Goal: Obtain resource: Download file/media

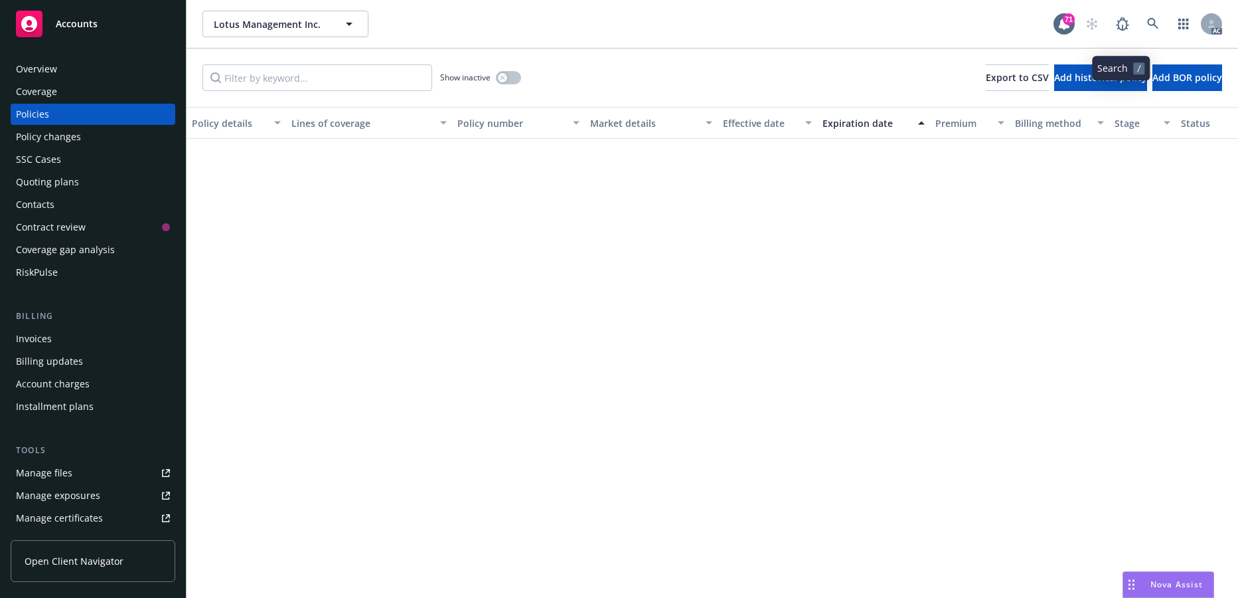
scroll to position [883, 0]
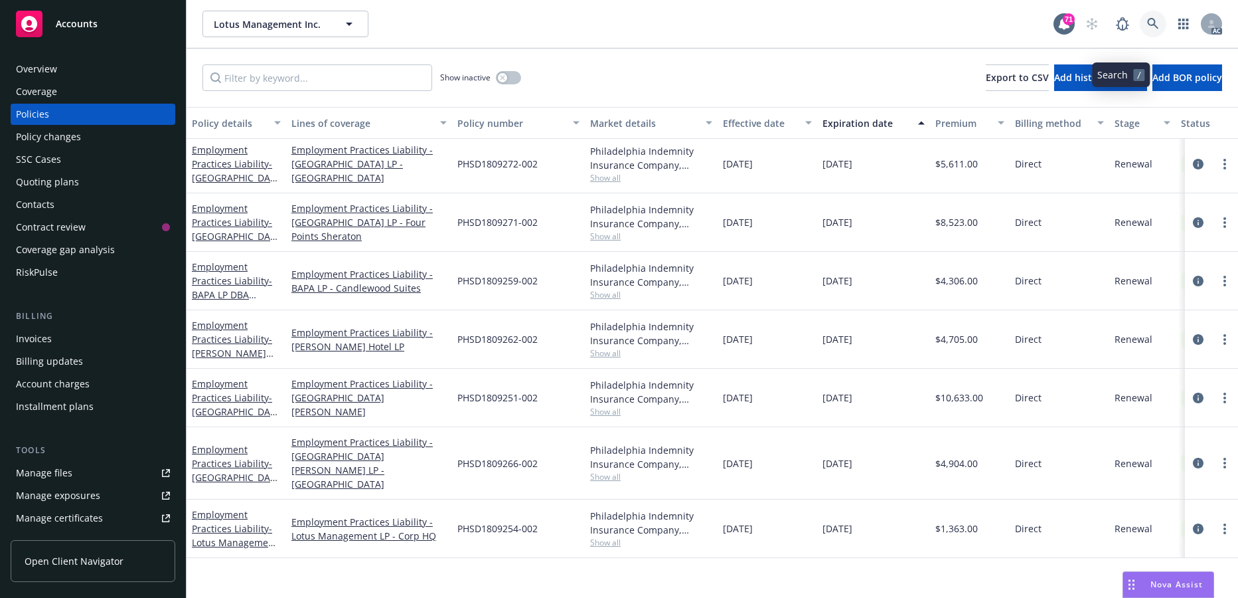
click at [1147, 30] on icon at bounding box center [1153, 24] width 12 height 12
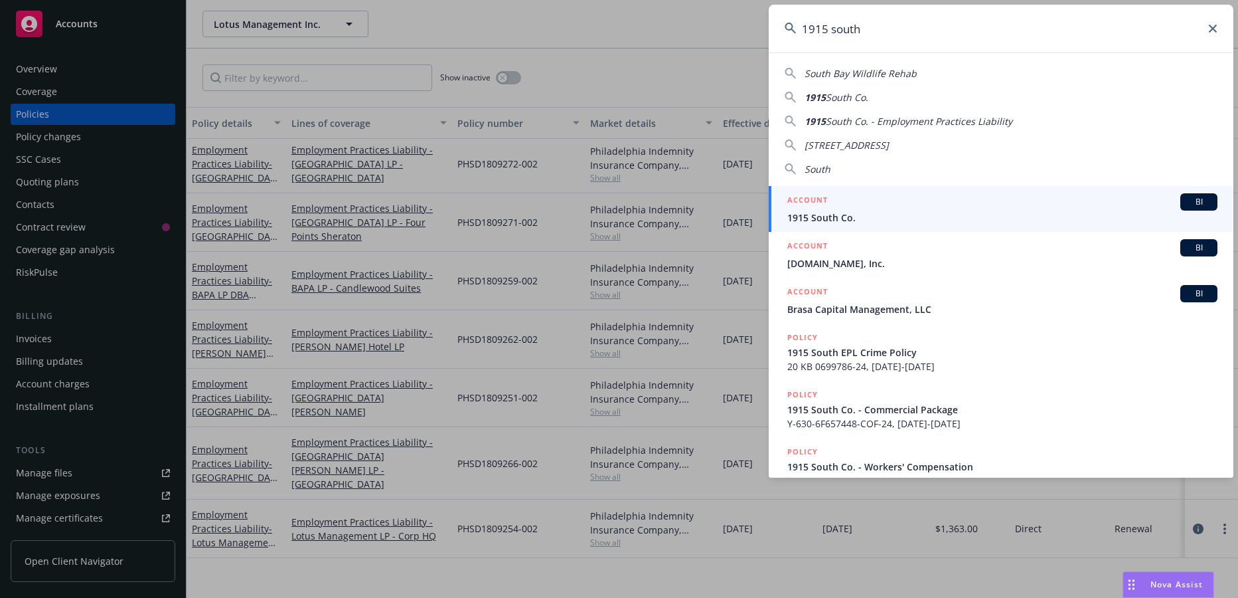
type input "1915 south"
click at [884, 214] on span "1915 South Co." at bounding box center [1003, 217] width 430 height 14
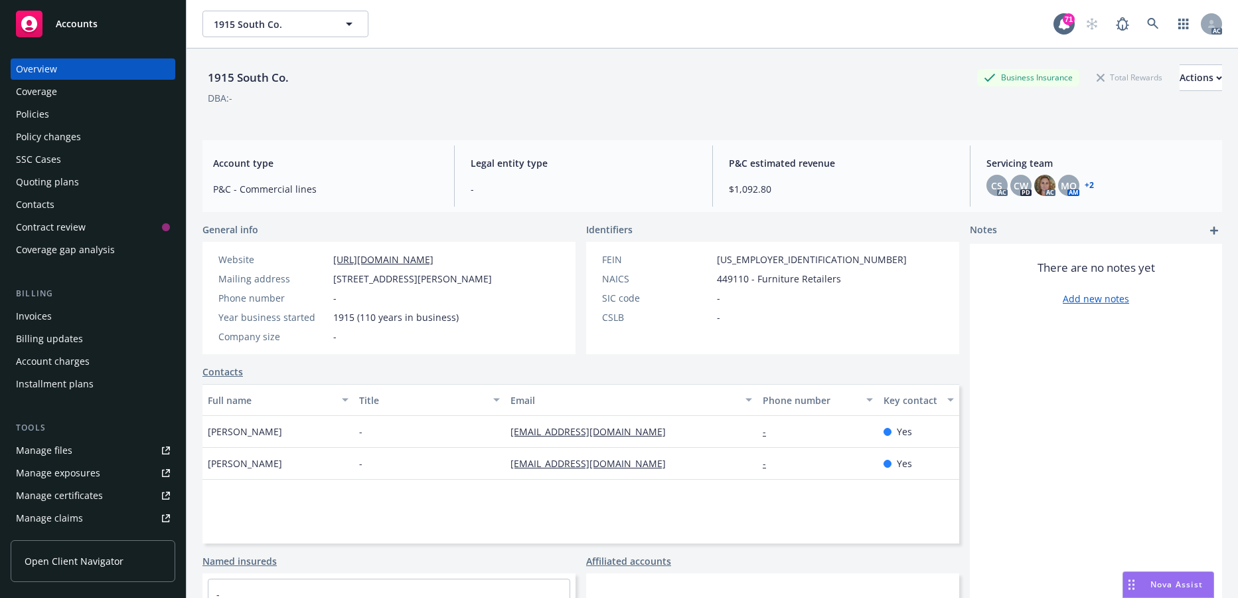
click at [49, 125] on div "Policies" at bounding box center [32, 114] width 33 height 21
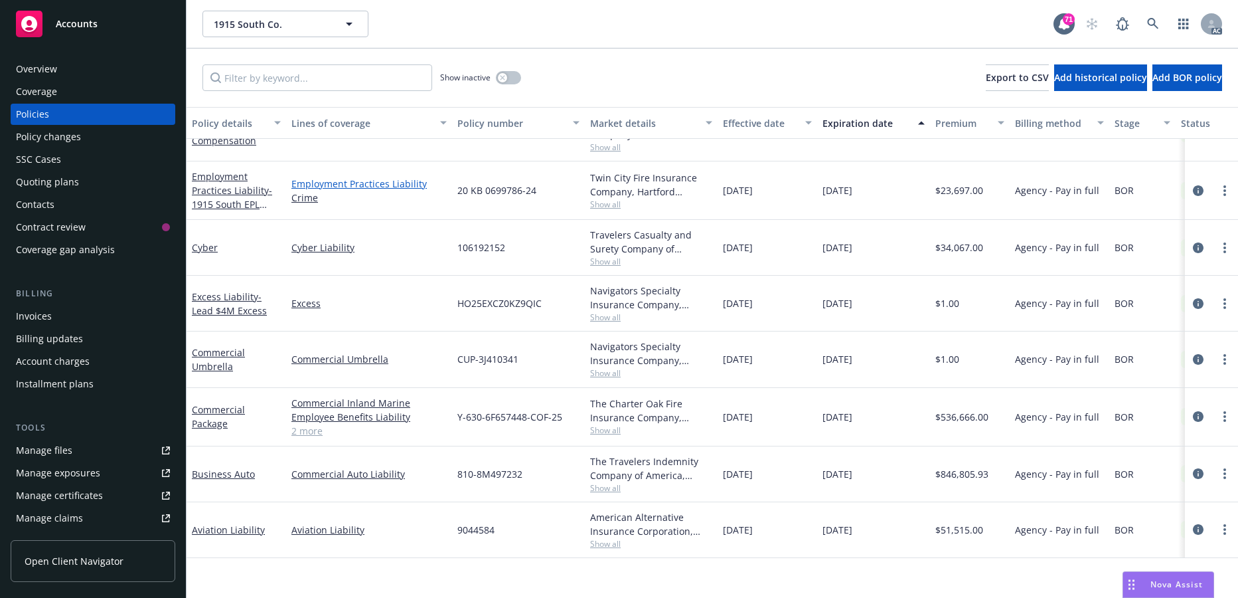
scroll to position [114, 0]
click at [222, 479] on link "Business Auto" at bounding box center [223, 473] width 63 height 13
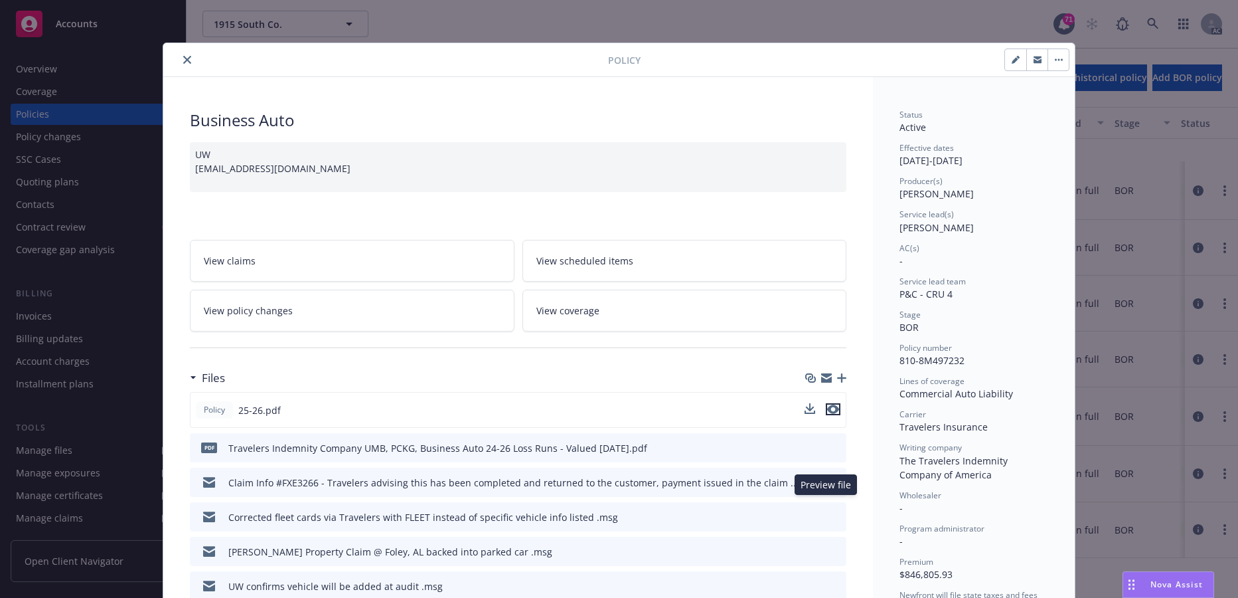
click at [830, 414] on icon "preview file" at bounding box center [833, 408] width 12 height 9
click at [586, 268] on span "View scheduled items" at bounding box center [585, 261] width 97 height 14
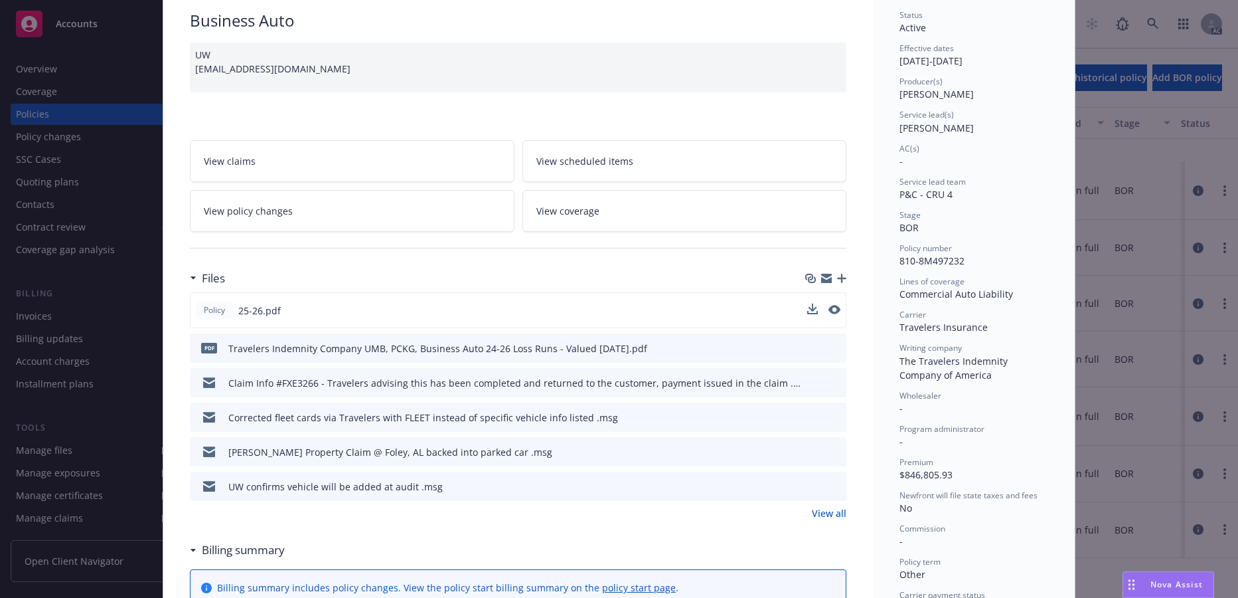
scroll to position [133, 0]
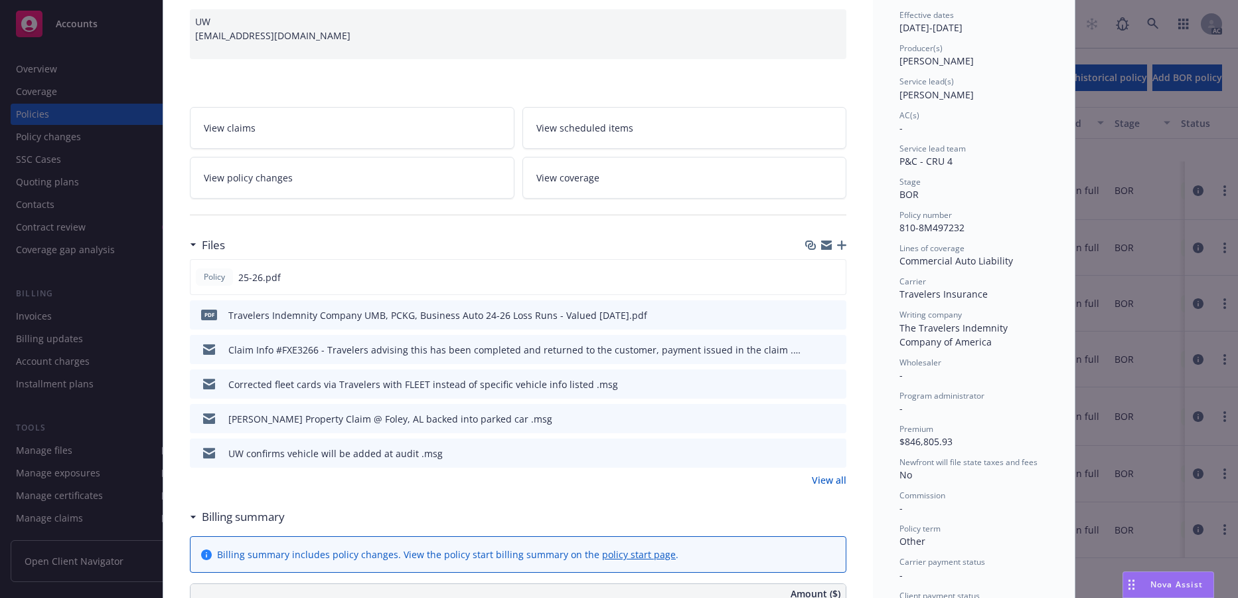
click at [829, 388] on icon "preview file" at bounding box center [834, 383] width 12 height 9
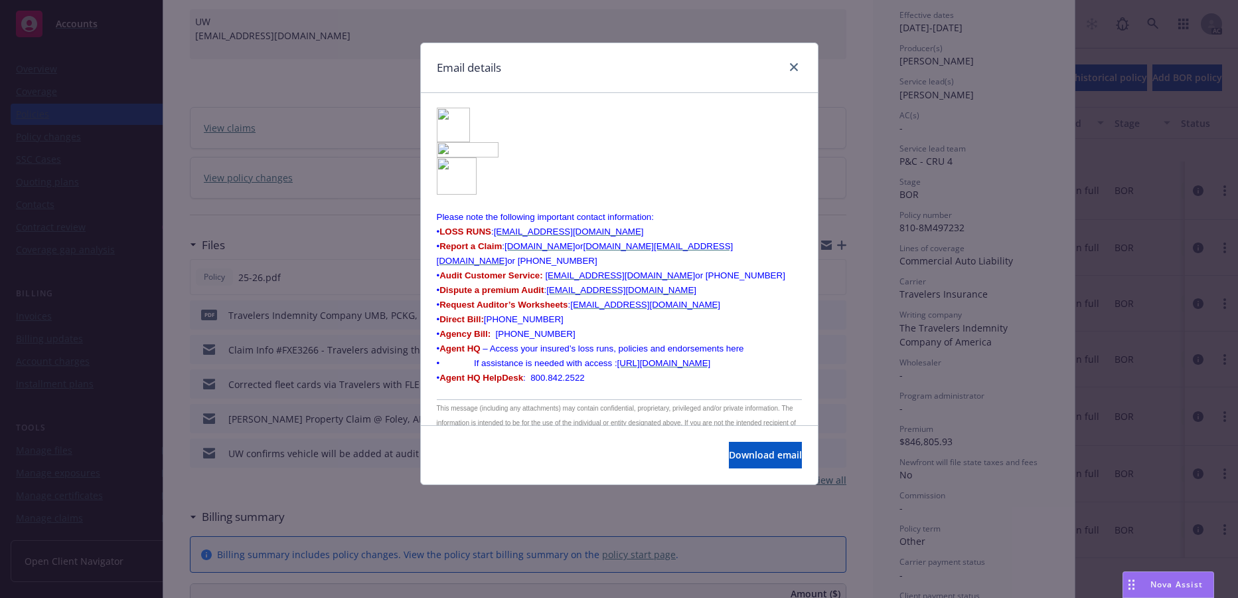
scroll to position [533, 0]
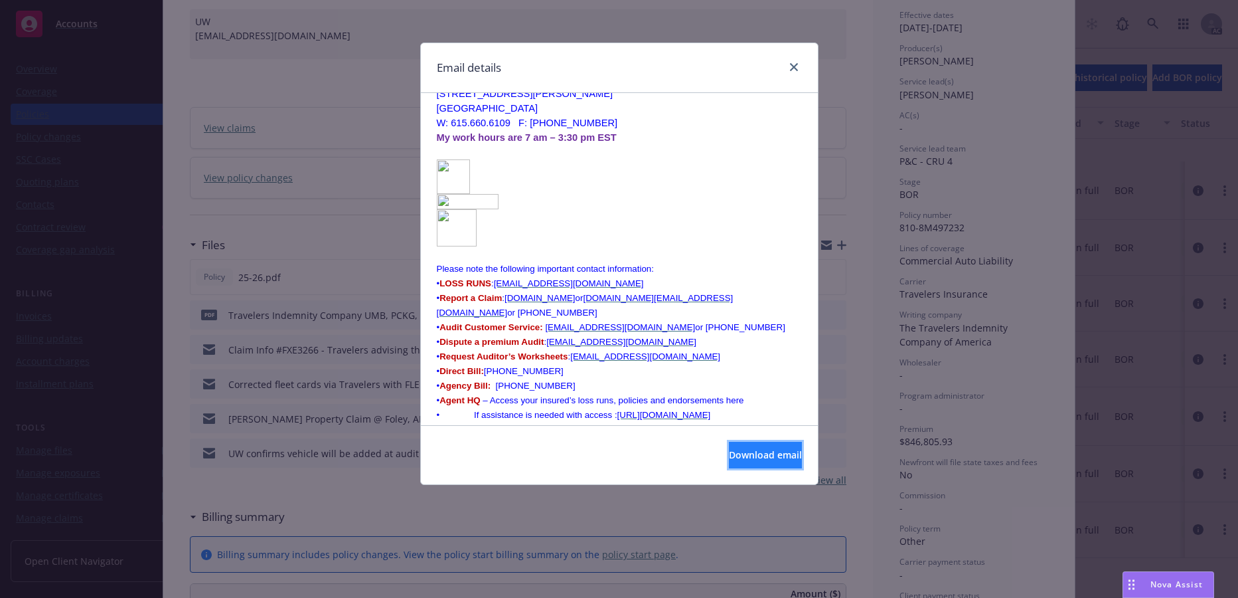
click at [729, 461] on span "Download email" at bounding box center [765, 454] width 73 height 13
click at [790, 71] on icon "close" at bounding box center [794, 67] width 8 height 8
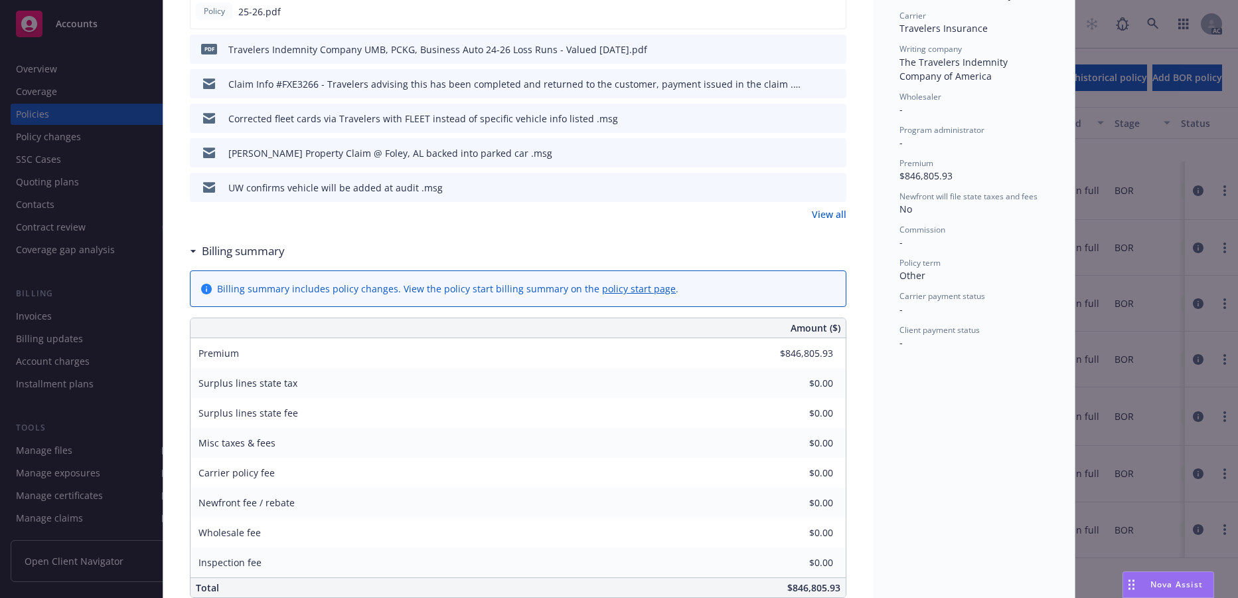
scroll to position [199, 0]
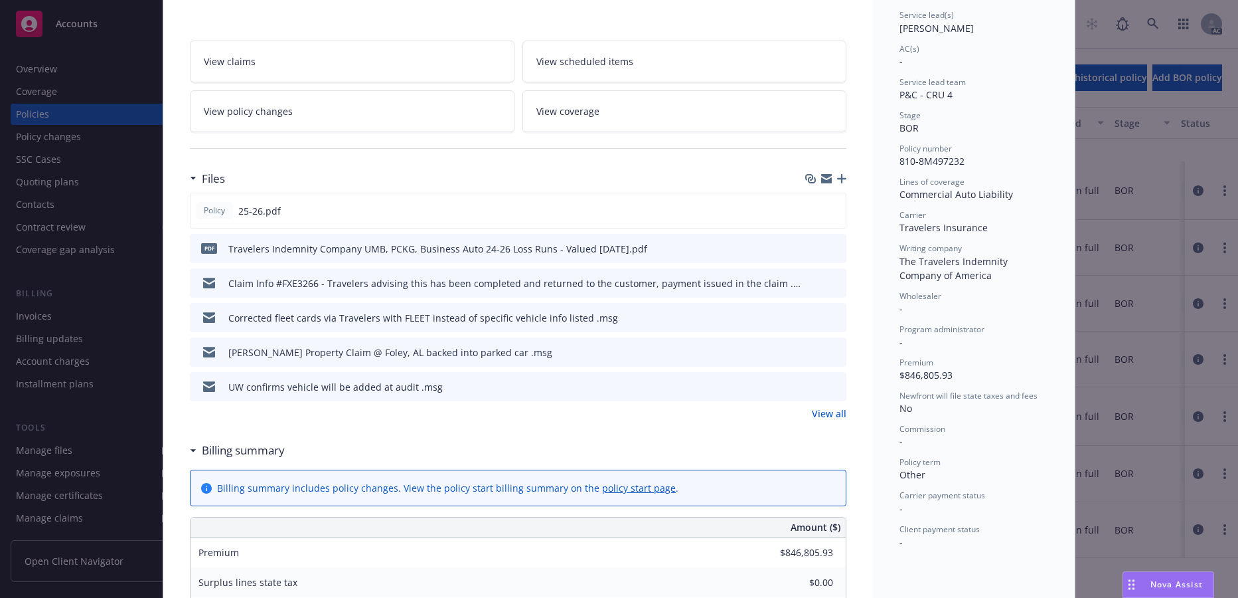
click at [598, 68] on span "View scheduled items" at bounding box center [585, 61] width 97 height 14
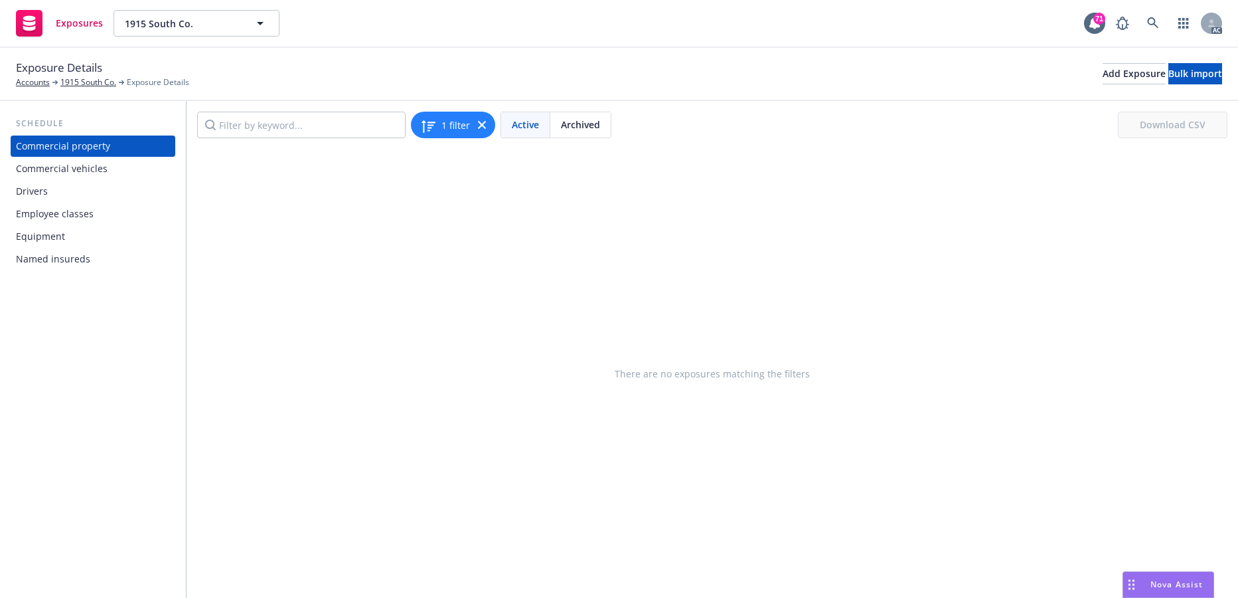
click at [94, 179] on div "Commercial vehicles" at bounding box center [62, 168] width 92 height 21
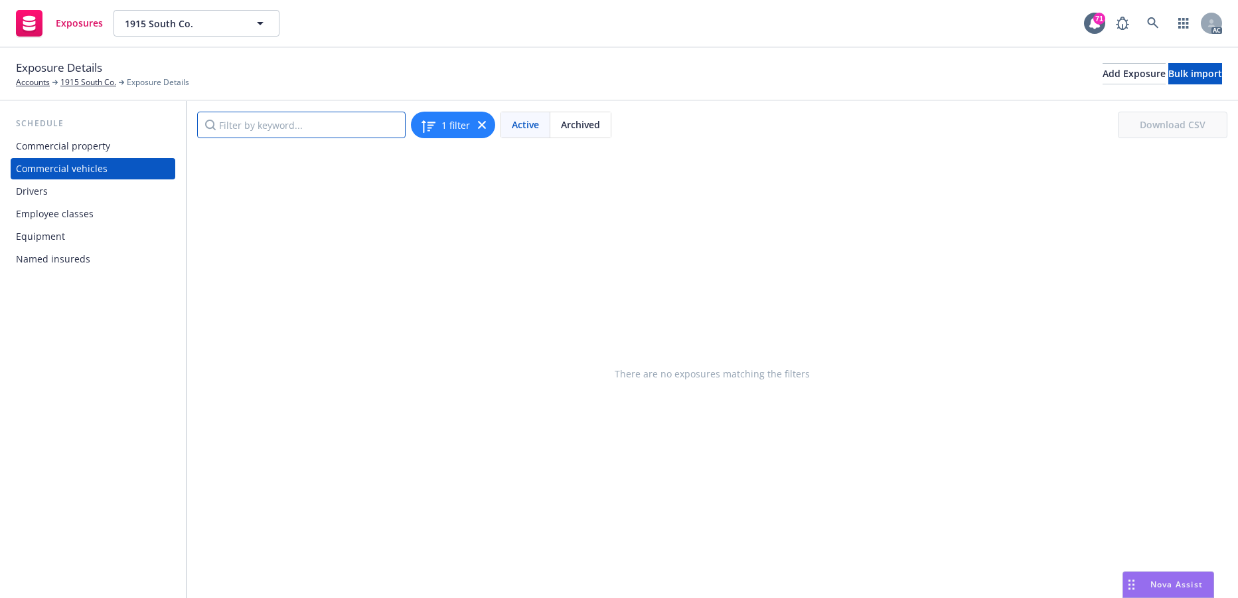
click at [272, 138] on input "Filter by keyword..." at bounding box center [301, 125] width 209 height 27
type input "9779"
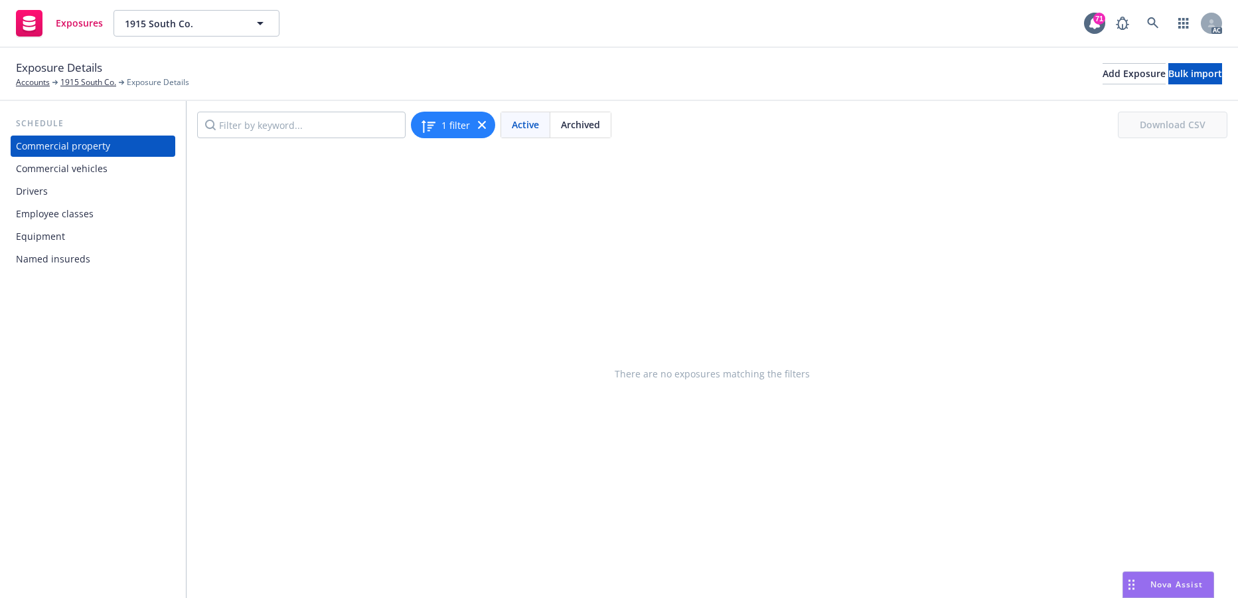
click at [61, 247] on div "Equipment" at bounding box center [40, 236] width 49 height 21
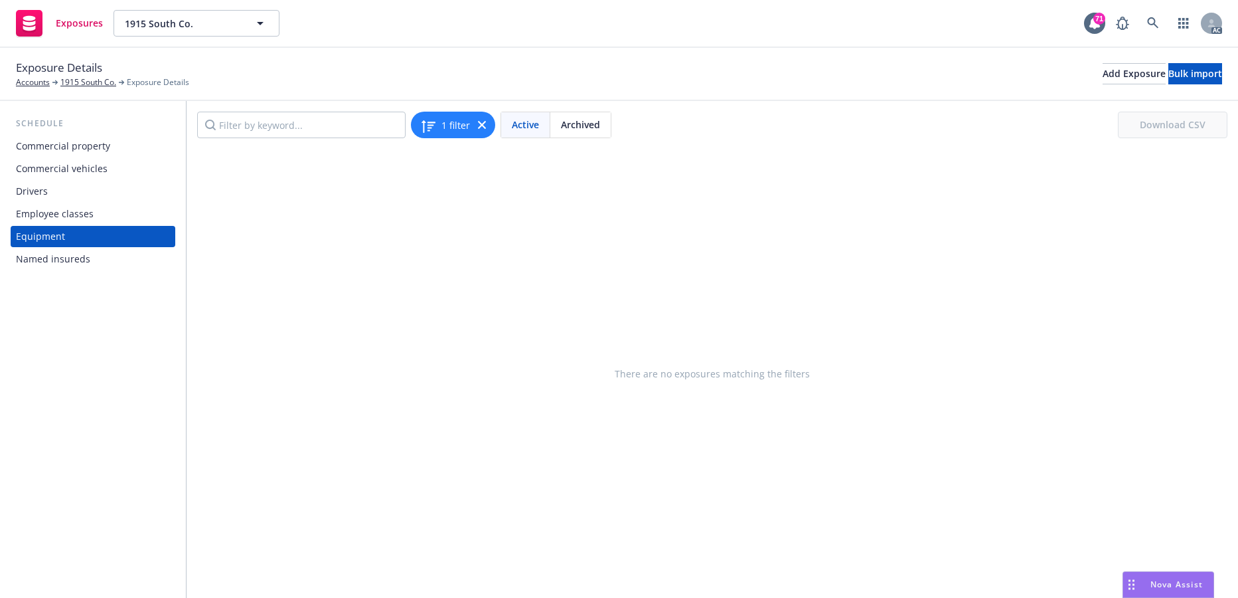
click at [67, 179] on div "Commercial vehicles" at bounding box center [62, 168] width 92 height 21
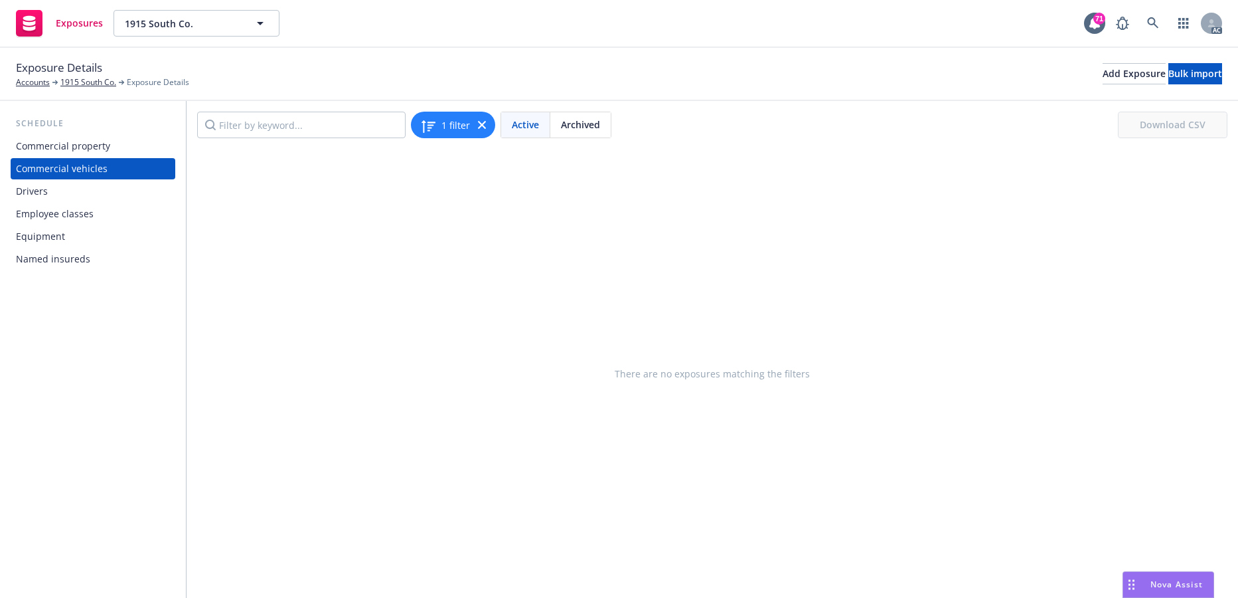
click at [43, 202] on div "Drivers" at bounding box center [32, 191] width 32 height 21
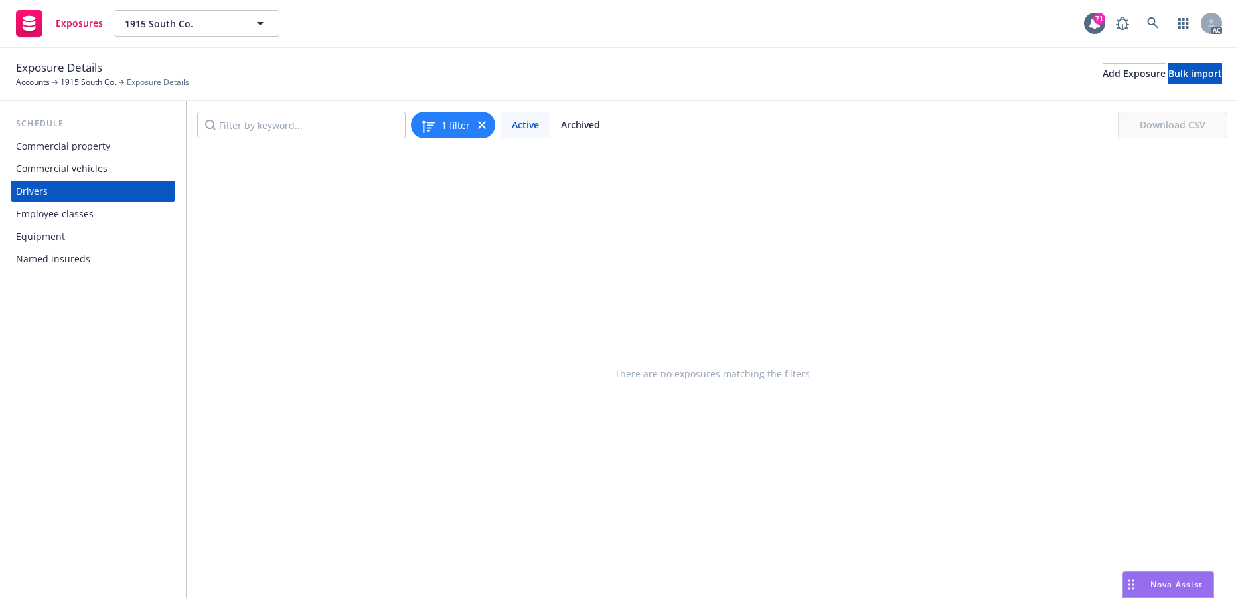
click at [61, 157] on div "Commercial property" at bounding box center [63, 145] width 94 height 21
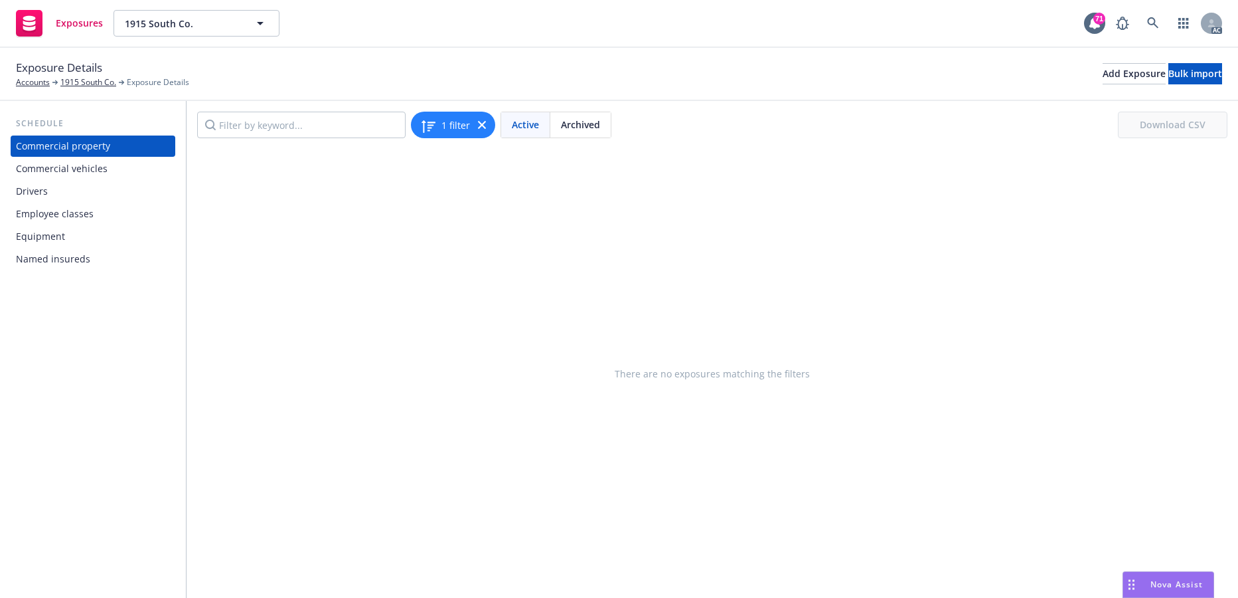
click at [597, 131] on span "Archived" at bounding box center [580, 125] width 39 height 14
click at [535, 131] on span "Active" at bounding box center [525, 125] width 27 height 14
click at [47, 202] on div "Drivers" at bounding box center [32, 191] width 32 height 21
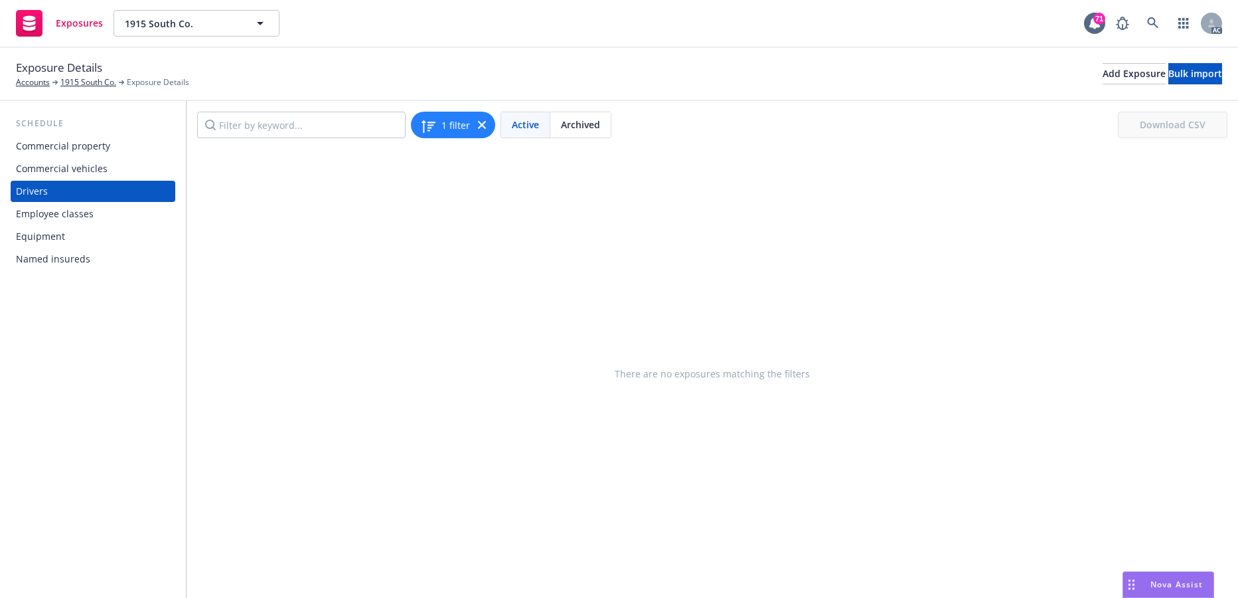
click at [71, 179] on div "Commercial vehicles" at bounding box center [62, 168] width 92 height 21
click at [91, 88] on link "1915 South Co." at bounding box center [88, 82] width 56 height 12
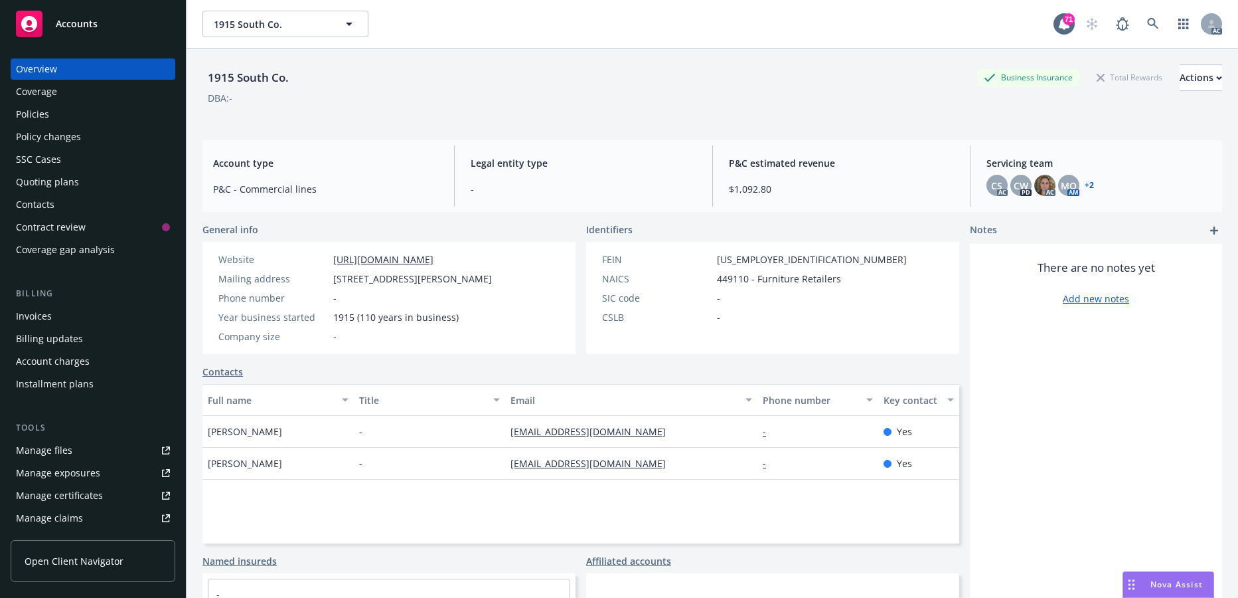
click at [71, 125] on div "Policies" at bounding box center [93, 114] width 154 height 21
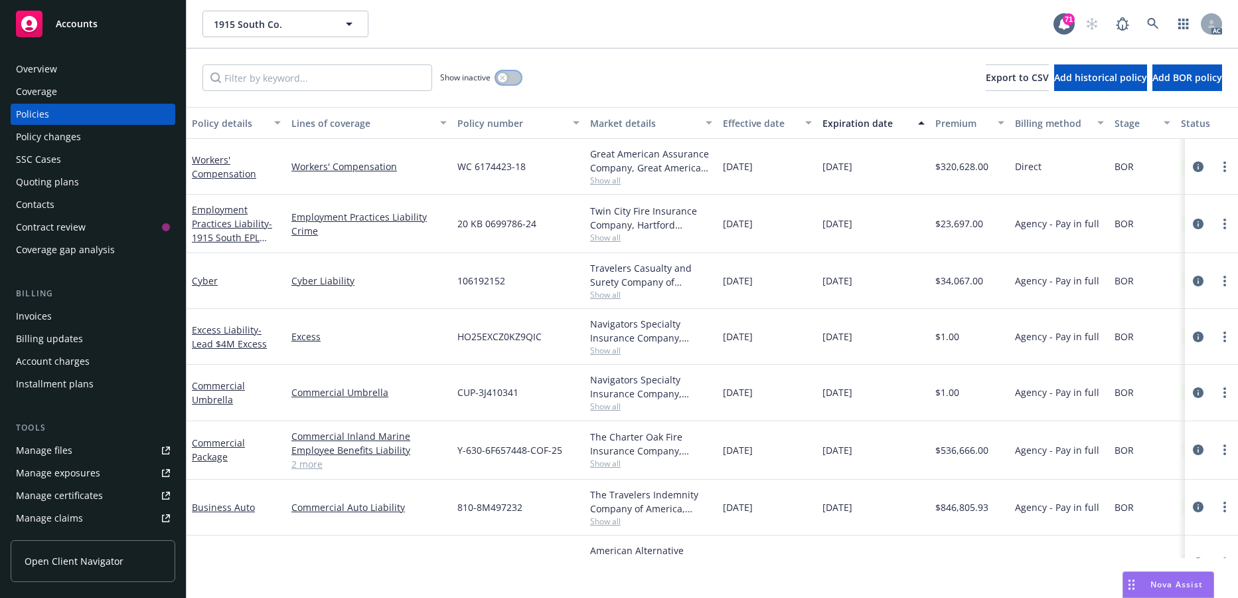
click at [521, 84] on button "button" at bounding box center [508, 77] width 25 height 13
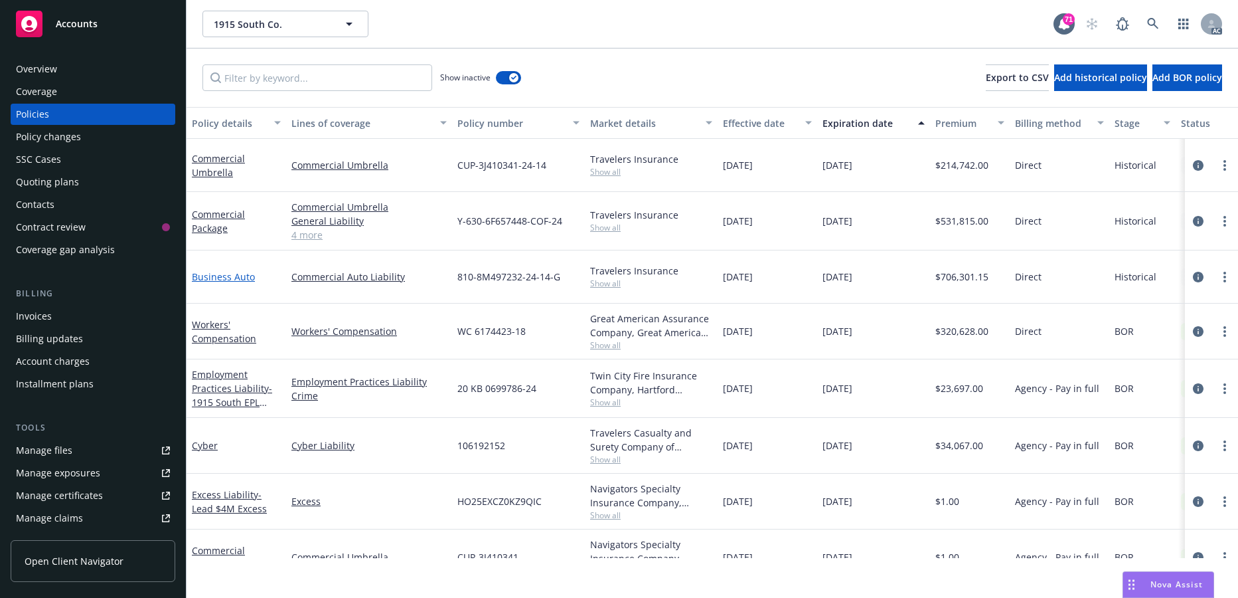
click at [217, 283] on link "Business Auto" at bounding box center [223, 276] width 63 height 13
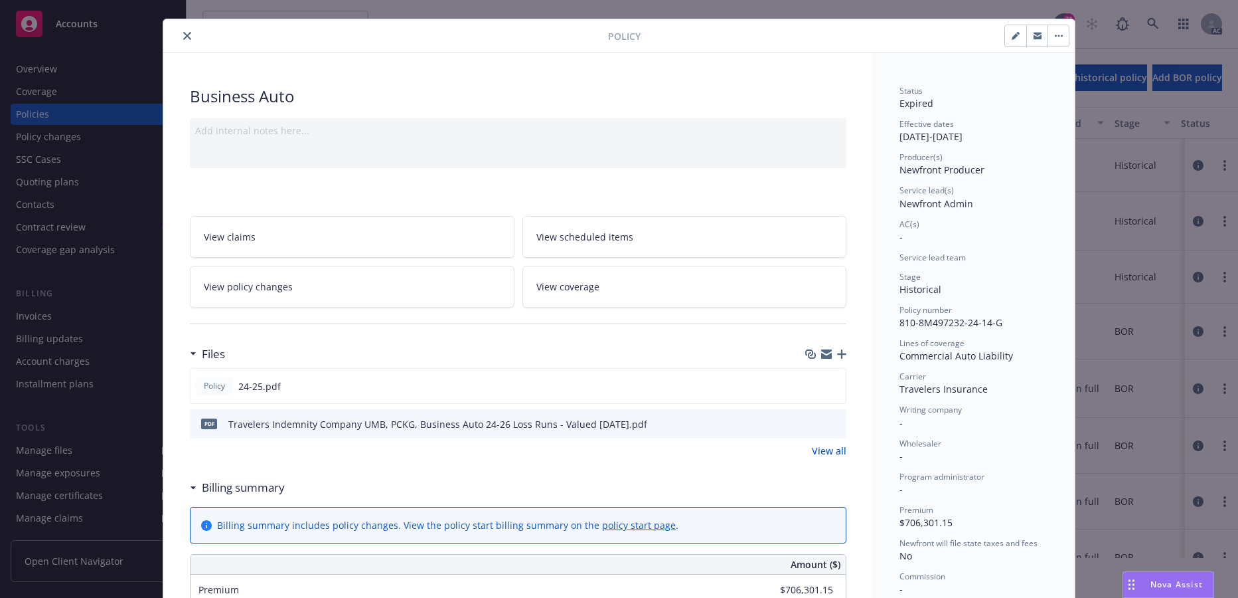
scroll to position [66, 0]
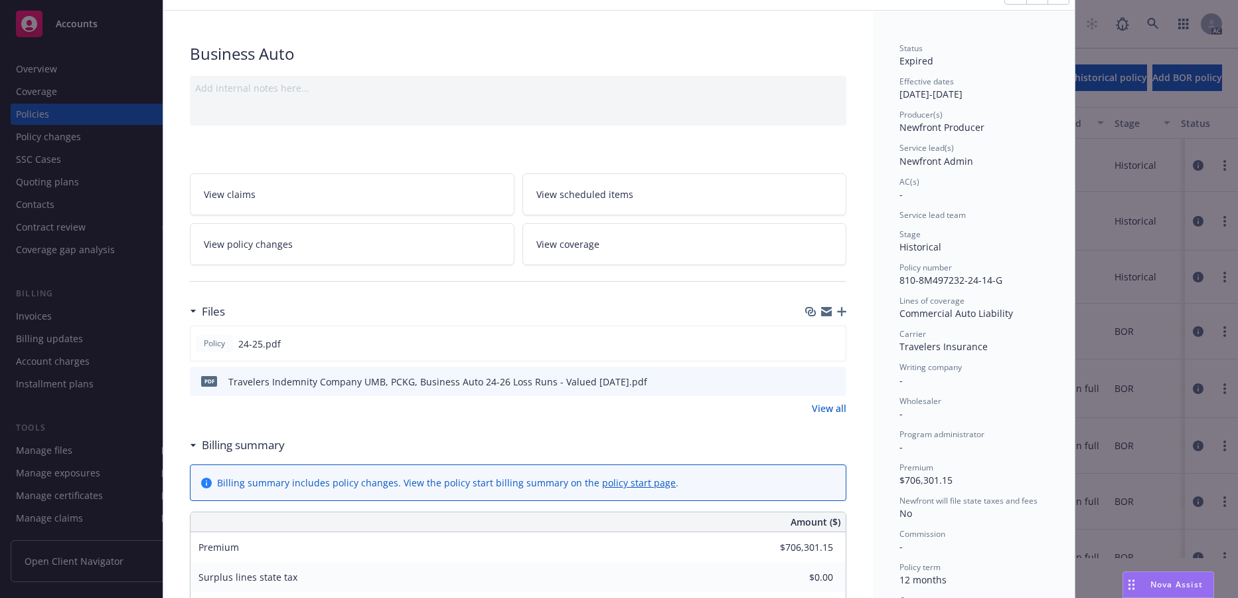
click at [603, 215] on link "View scheduled items" at bounding box center [685, 194] width 325 height 42
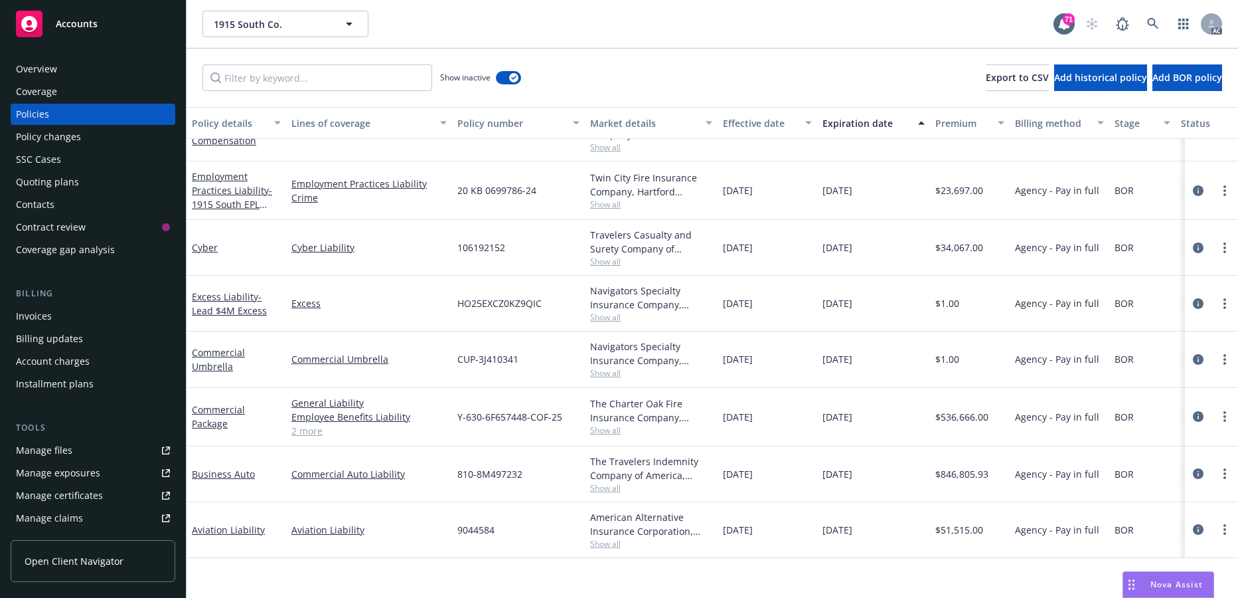
scroll to position [274, 0]
click at [222, 479] on link "Business Auto" at bounding box center [223, 473] width 63 height 13
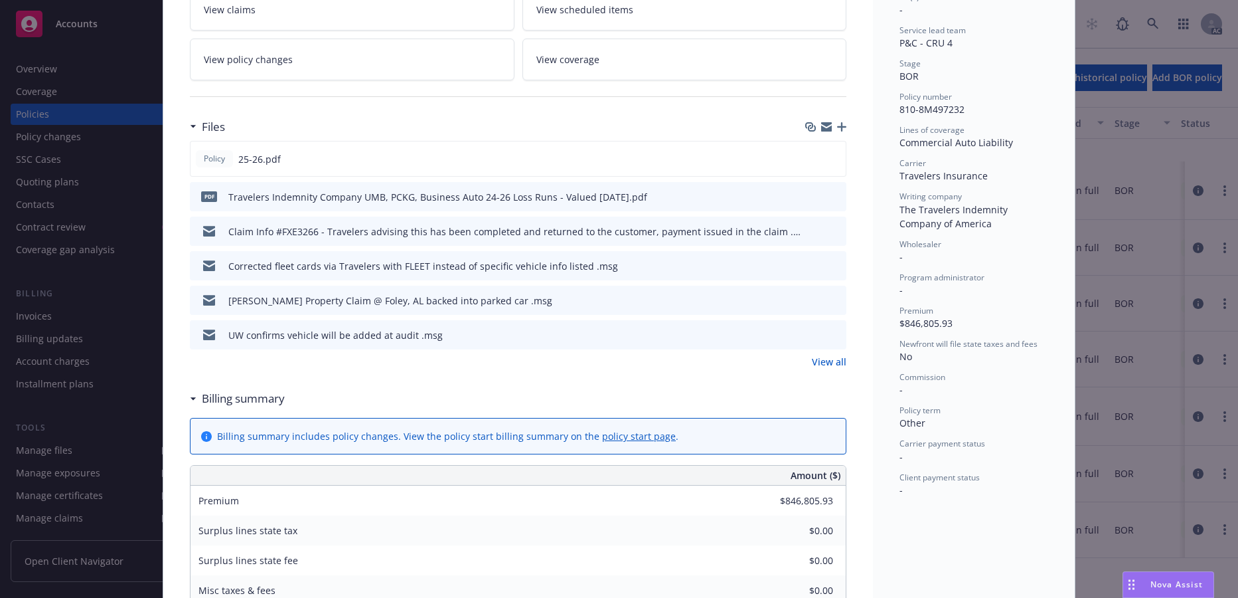
scroll to position [266, 0]
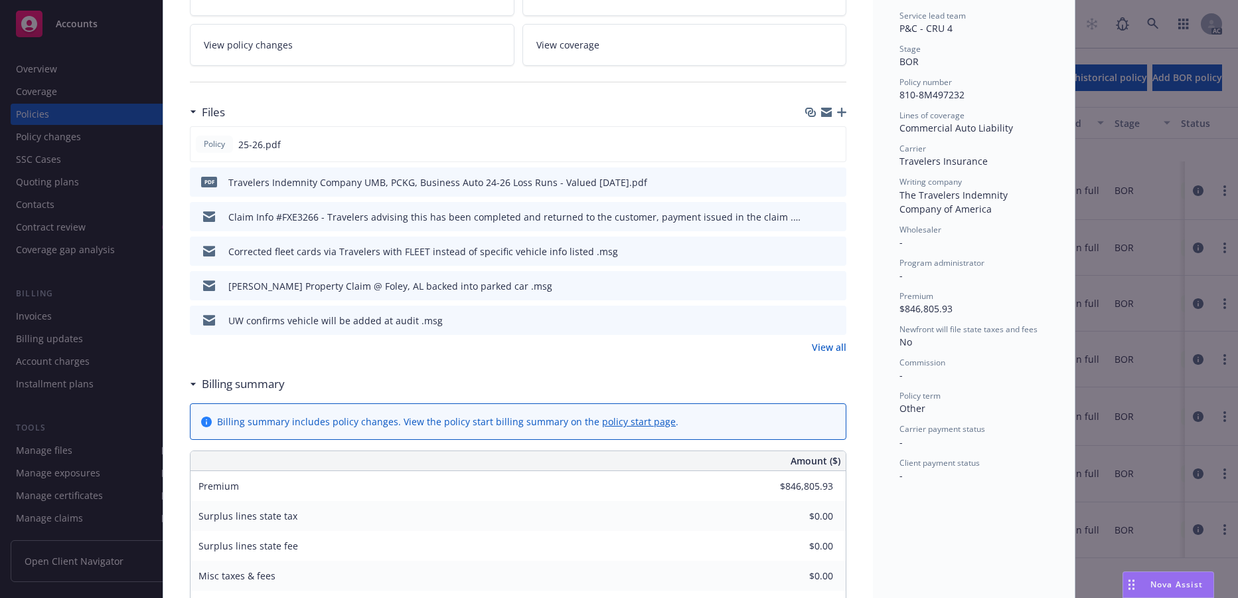
click at [828, 324] on icon "preview file" at bounding box center [834, 319] width 12 height 9
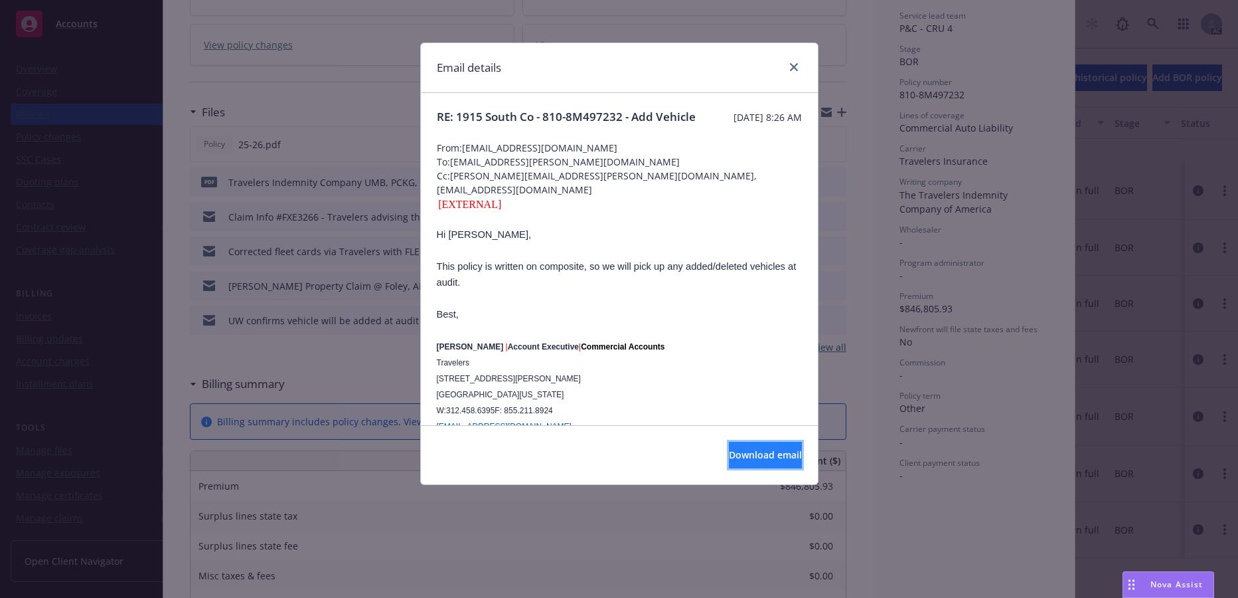
click at [729, 461] on span "Download email" at bounding box center [765, 454] width 73 height 13
drag, startPoint x: 784, startPoint y: 124, endPoint x: 614, endPoint y: 155, distance: 172.3
click at [614, 125] on span "RE: 1915 South Co - 810-8M497232 - Add Vehicle" at bounding box center [566, 117] width 259 height 16
click at [790, 71] on icon "close" at bounding box center [794, 67] width 8 height 8
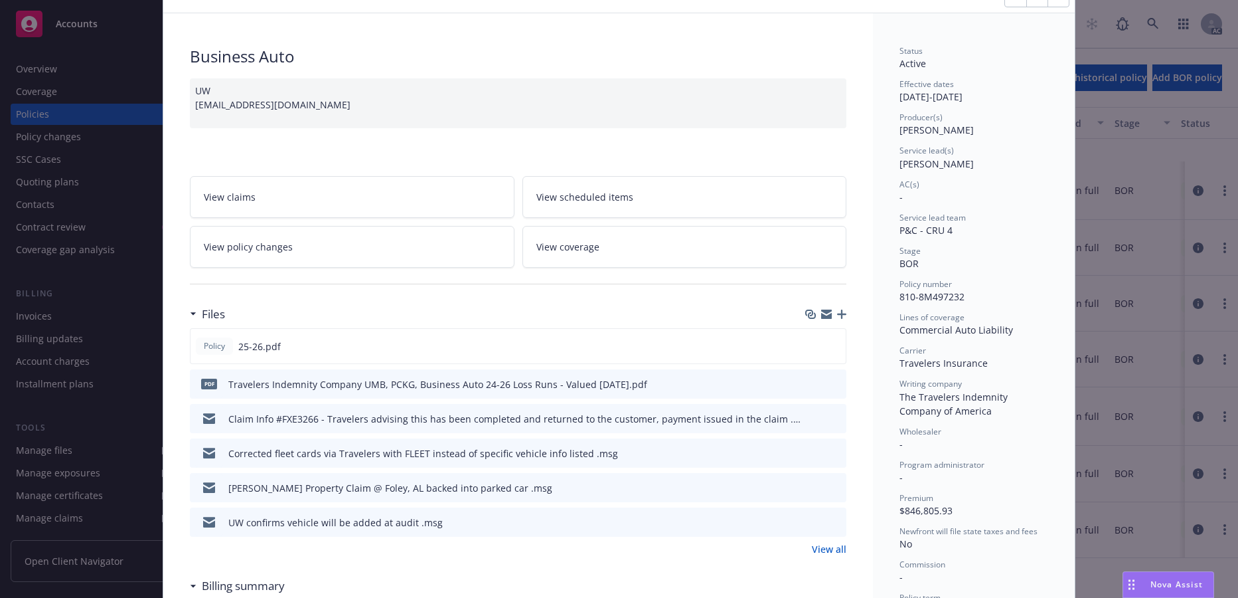
scroll to position [0, 0]
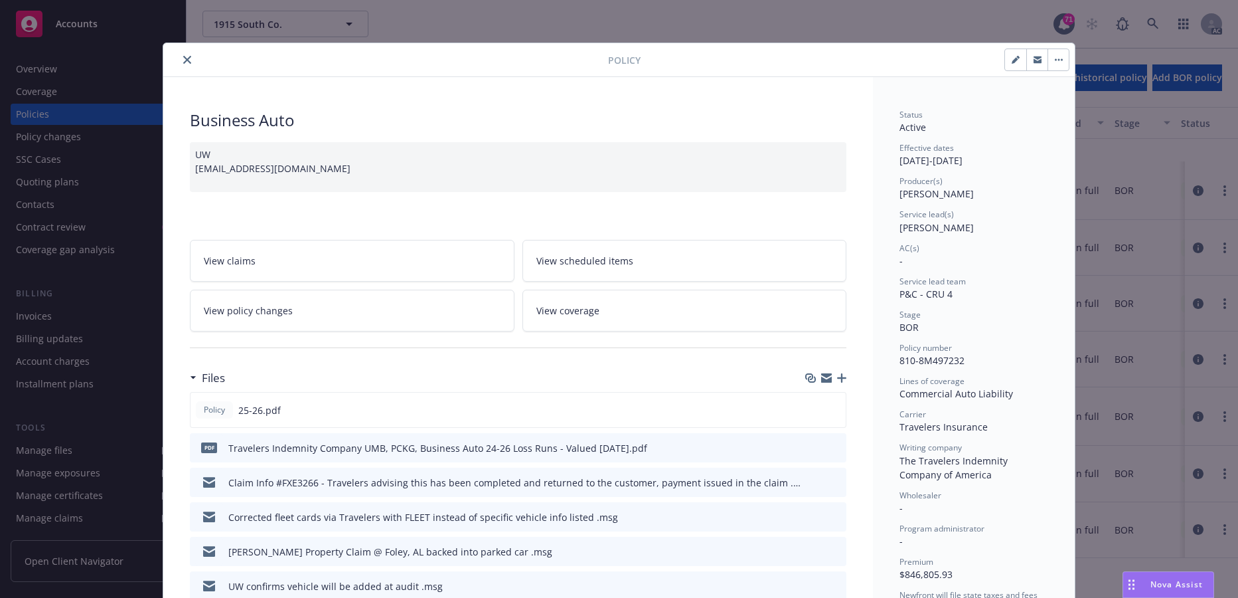
click at [191, 64] on icon "close" at bounding box center [187, 60] width 8 height 8
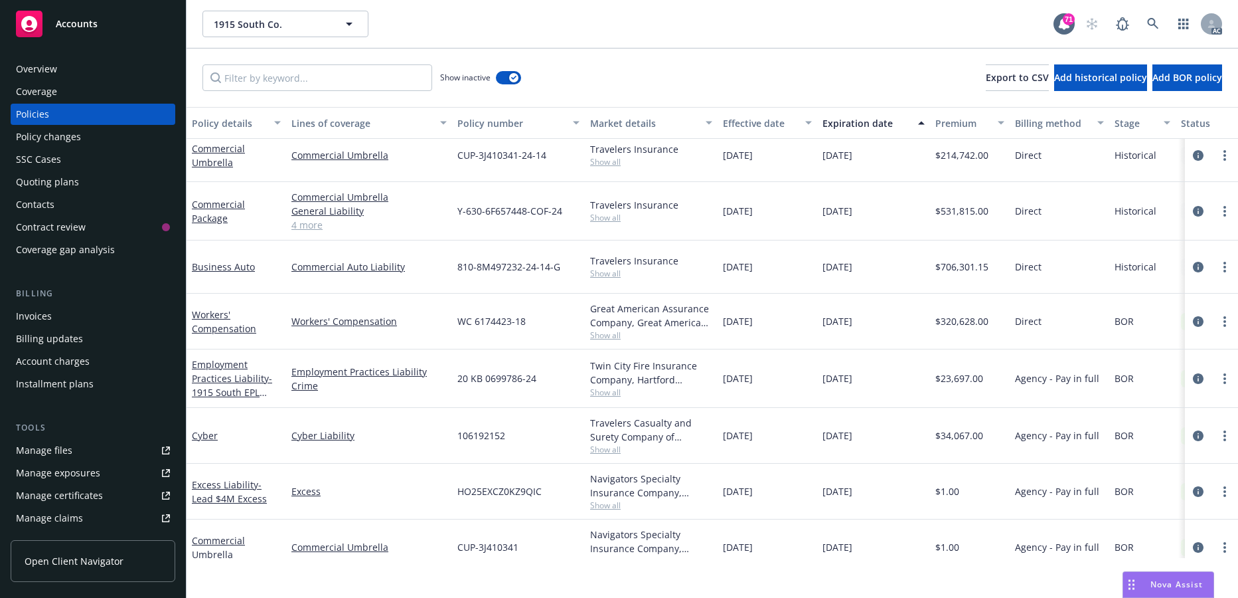
scroll to position [8, 0]
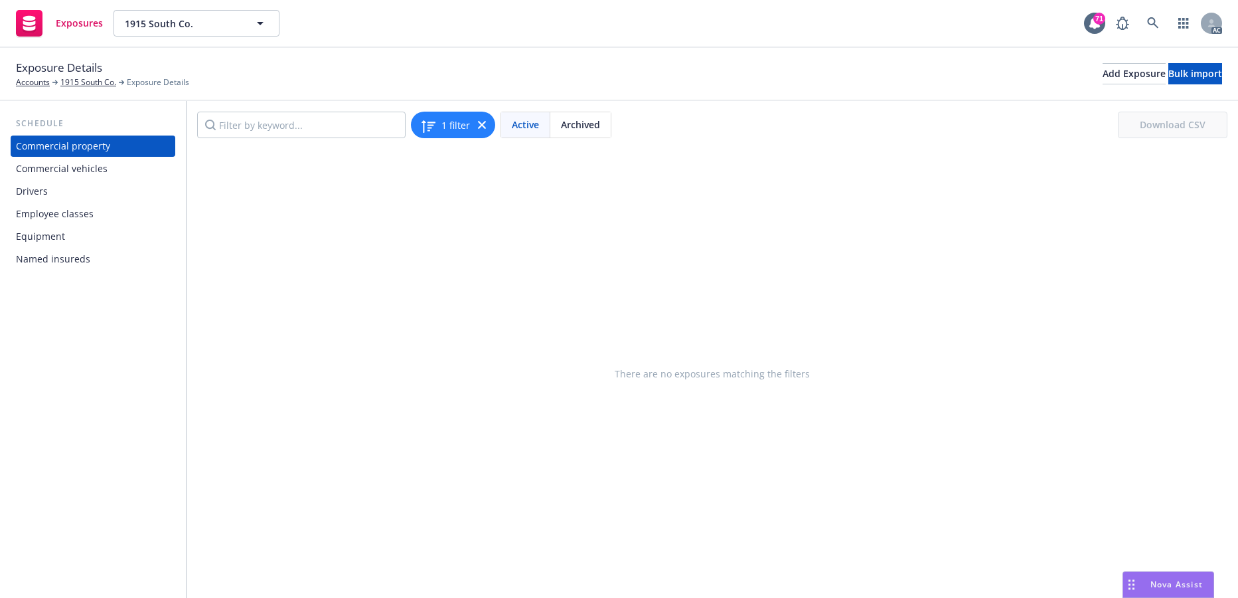
click at [91, 179] on div "Commercial vehicles" at bounding box center [62, 168] width 92 height 21
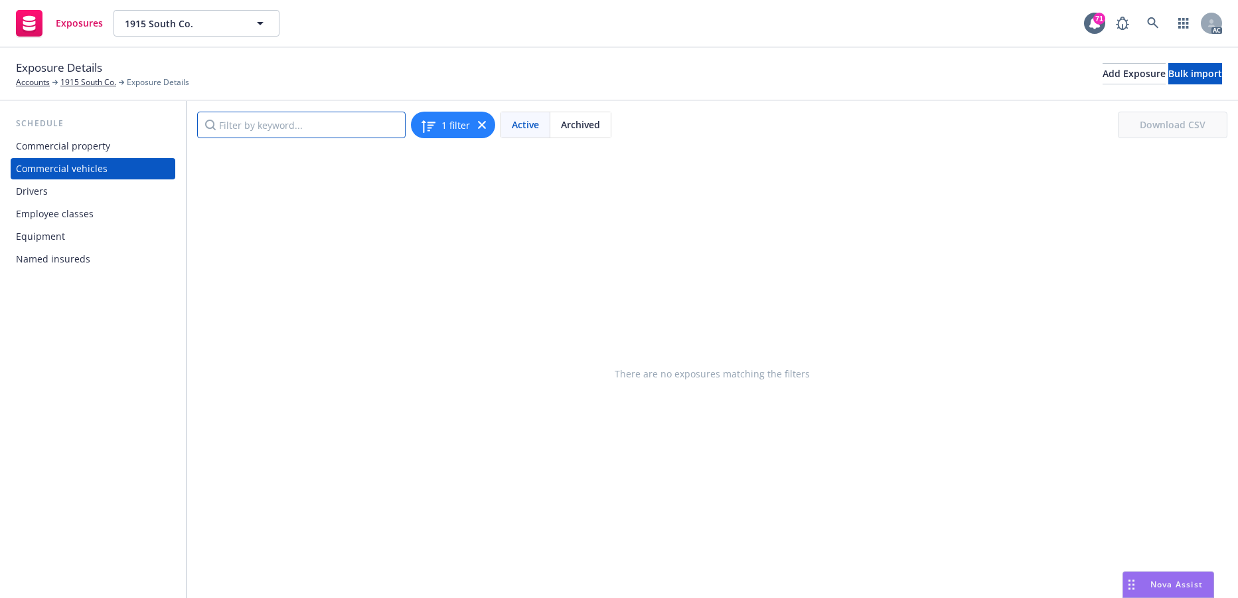
click at [265, 138] on input "Filter by keyword..." at bounding box center [301, 125] width 209 height 27
type input "9779"
click at [88, 88] on link "1915 South Co." at bounding box center [88, 82] width 56 height 12
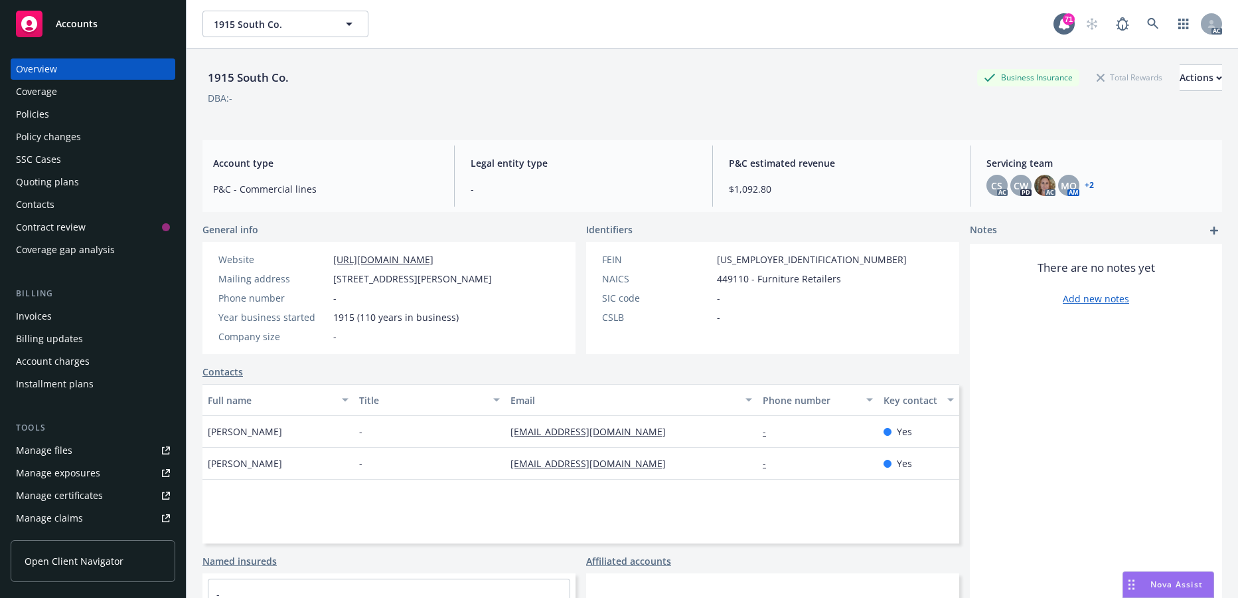
click at [74, 125] on div "Policies" at bounding box center [93, 114] width 154 height 21
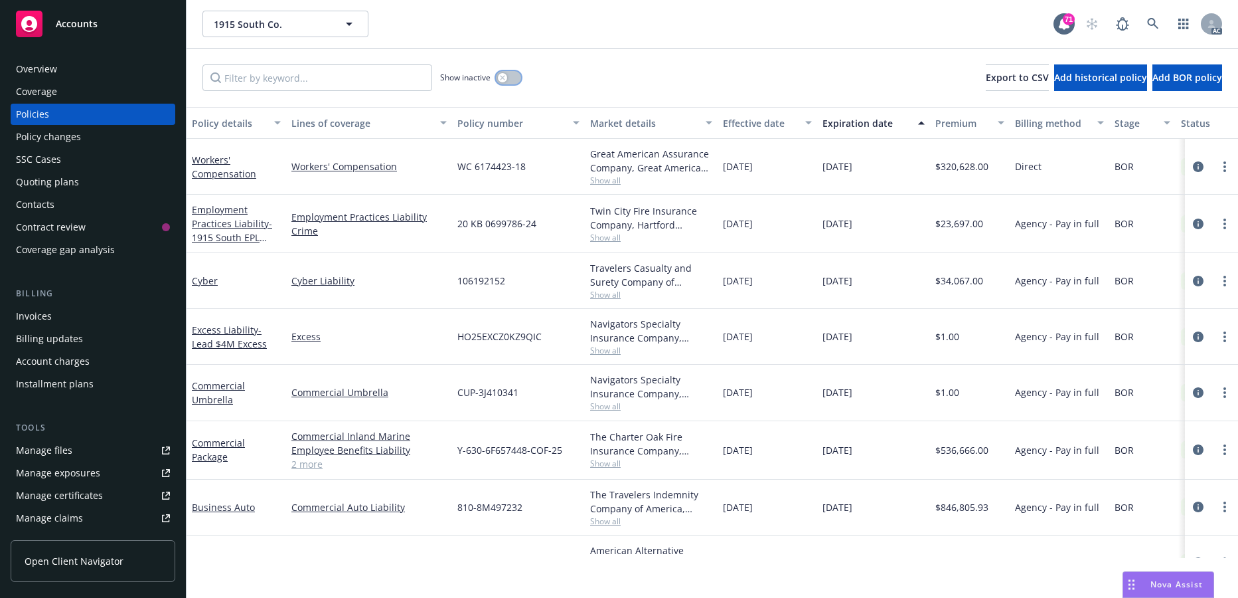
click at [520, 84] on button "button" at bounding box center [508, 77] width 25 height 13
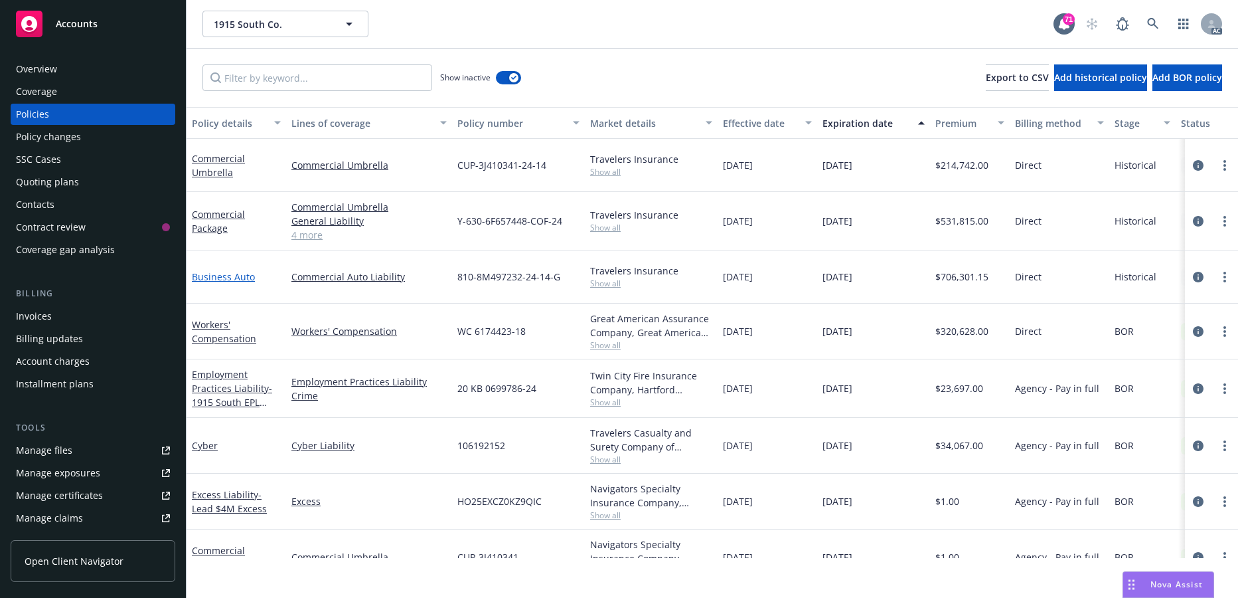
click at [244, 283] on link "Business Auto" at bounding box center [223, 276] width 63 height 13
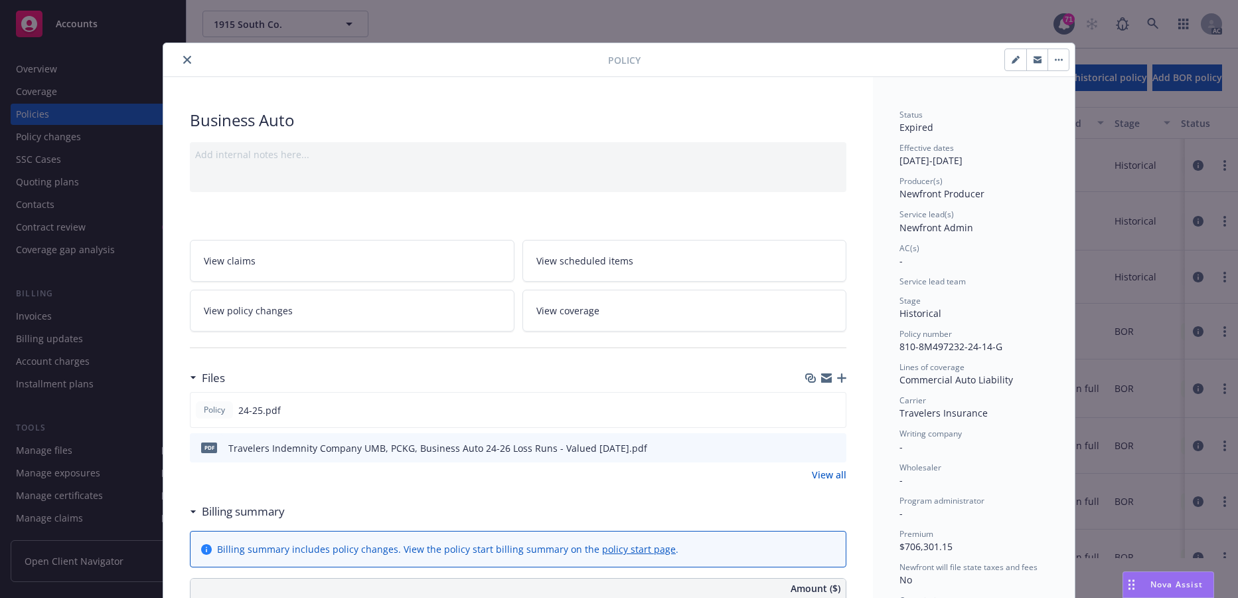
click at [191, 64] on icon "close" at bounding box center [187, 60] width 8 height 8
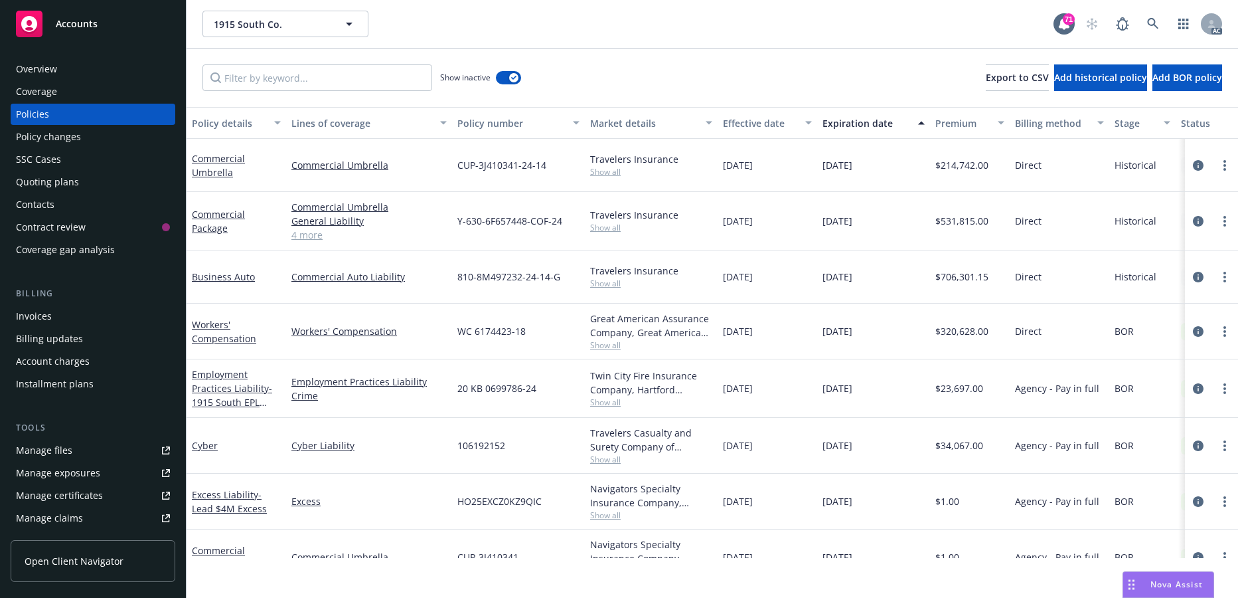
click at [88, 147] on div "Policy changes" at bounding box center [93, 136] width 154 height 21
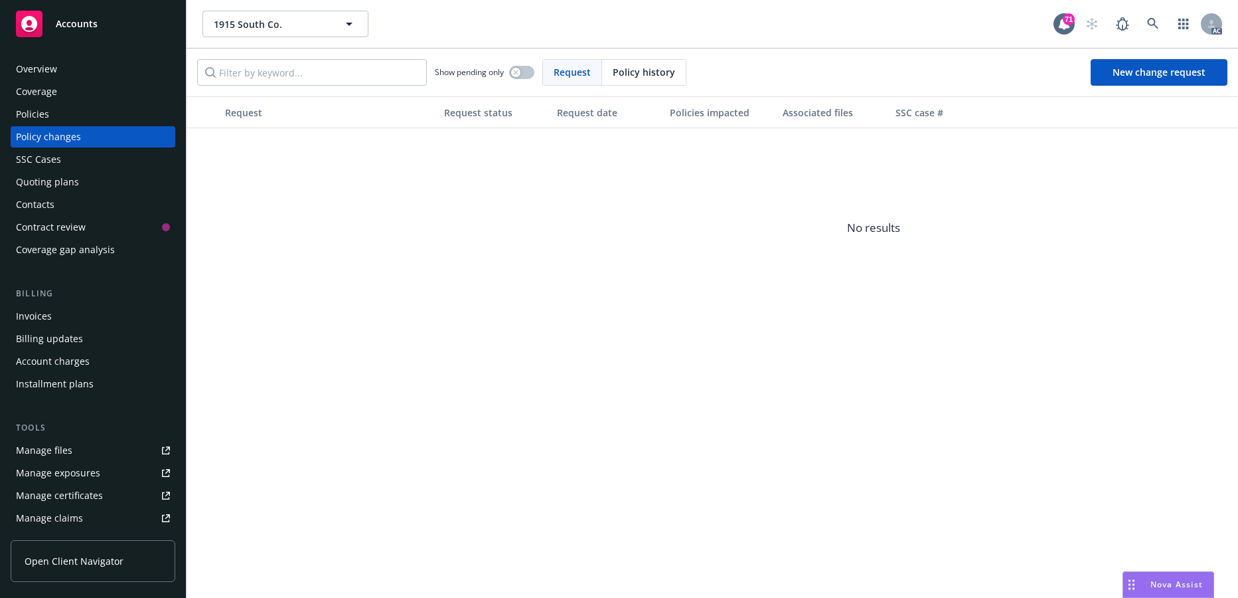
click at [57, 102] on div "Coverage" at bounding box center [36, 91] width 41 height 21
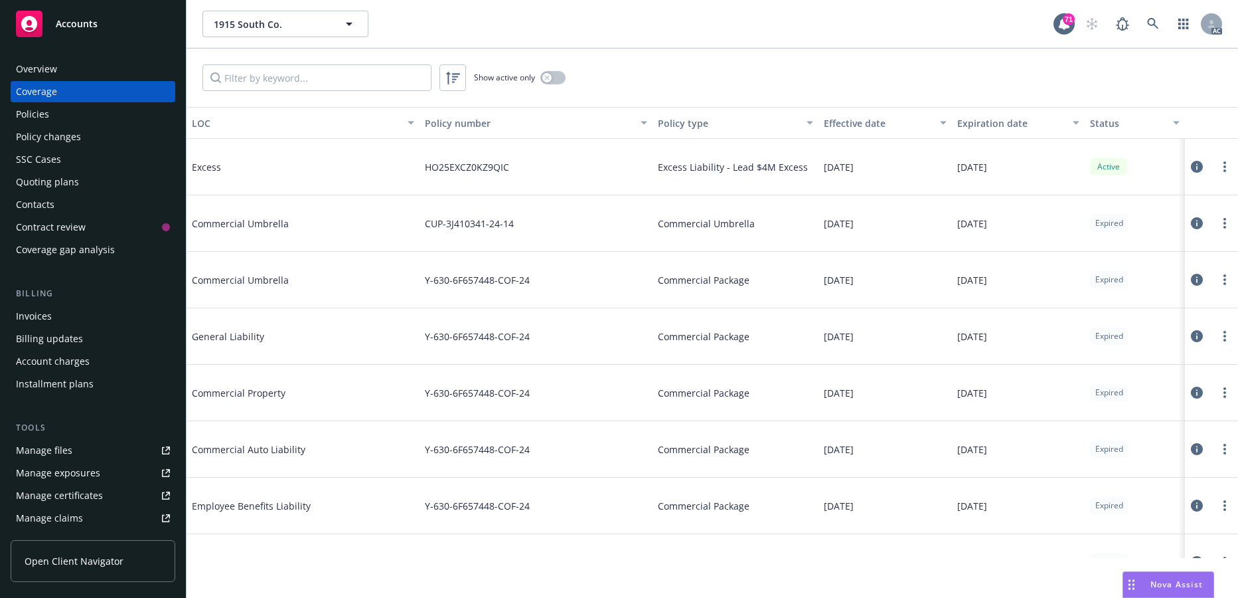
click at [49, 125] on div "Policies" at bounding box center [32, 114] width 33 height 21
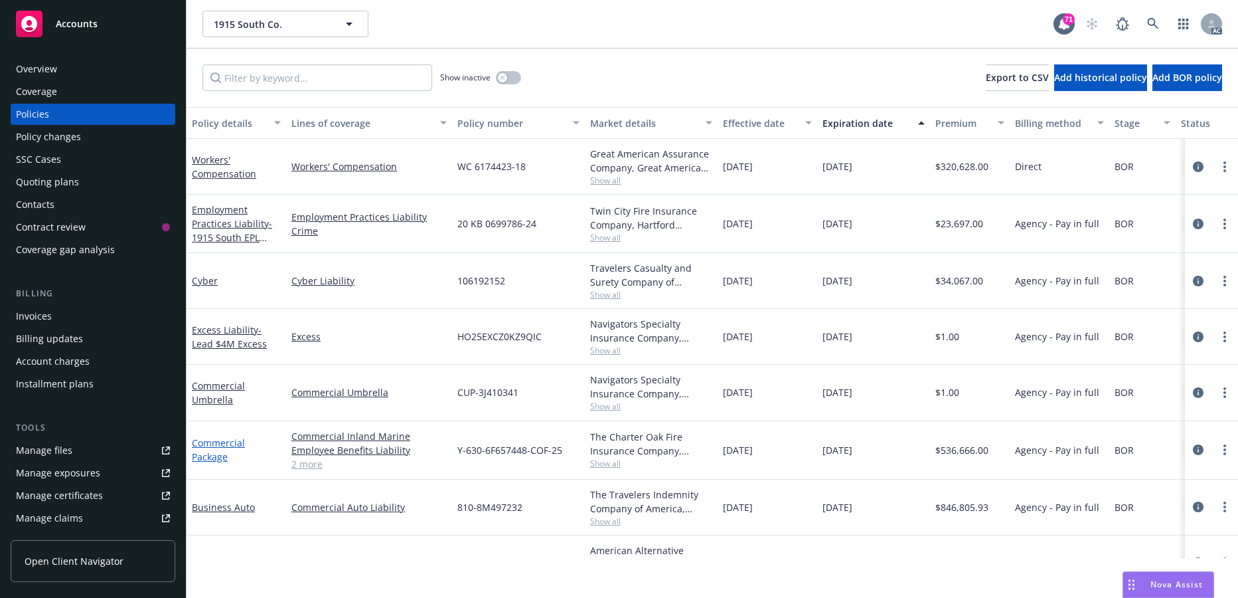
click at [215, 463] on link "Commercial Package" at bounding box center [218, 449] width 53 height 27
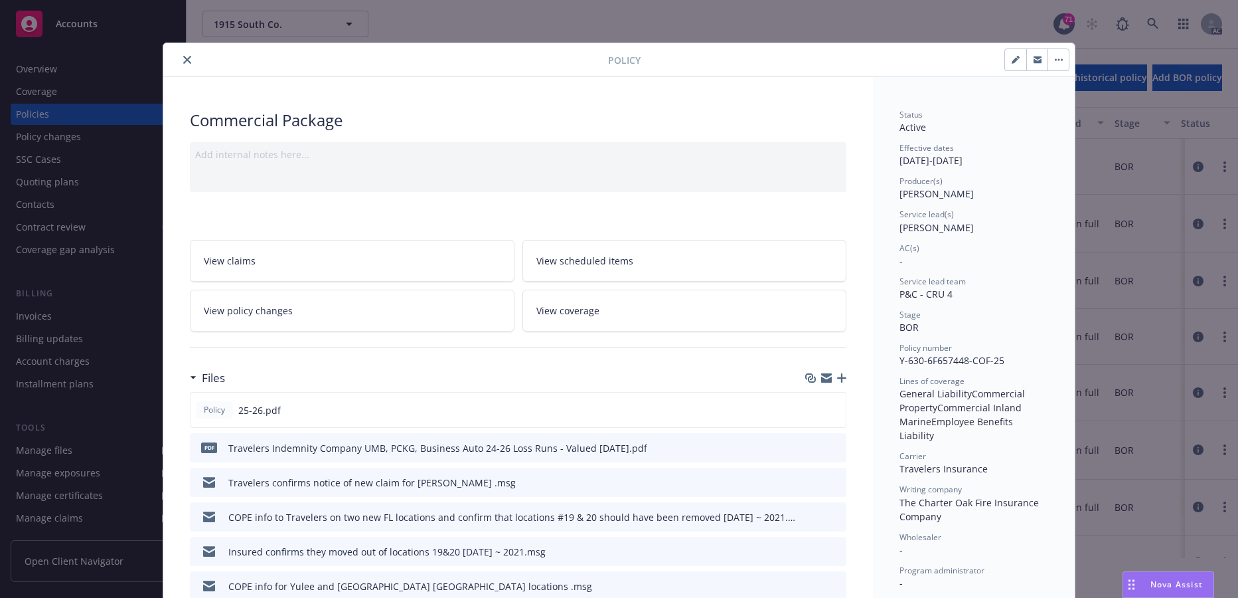
click at [191, 64] on icon "close" at bounding box center [187, 60] width 8 height 8
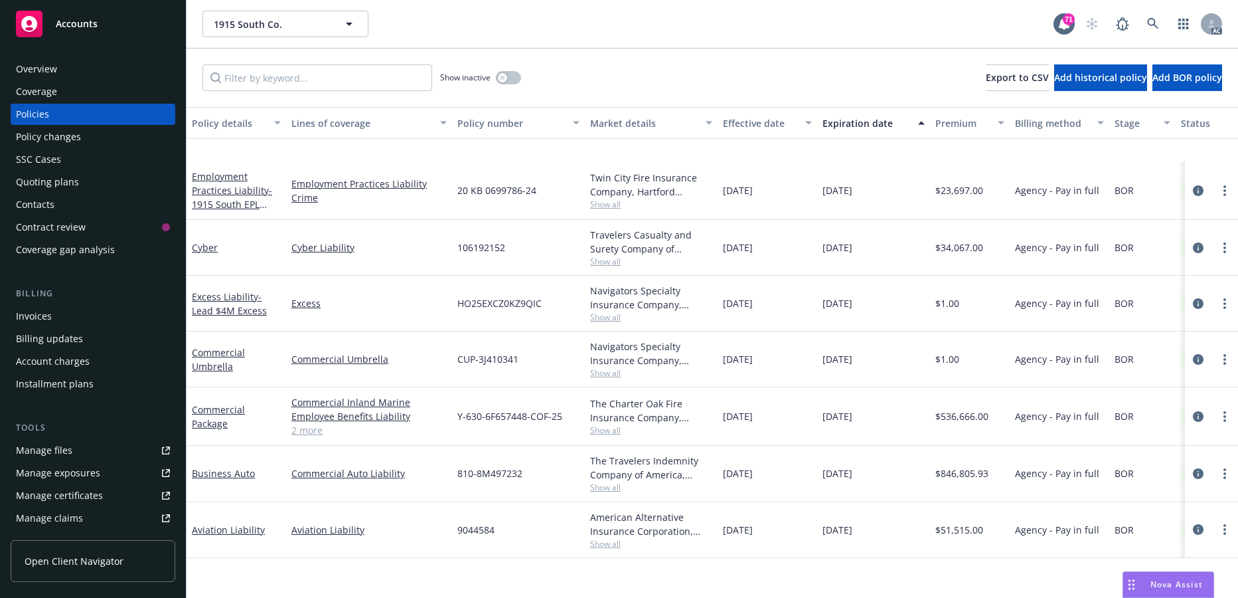
scroll to position [114, 0]
click at [221, 479] on link "Business Auto" at bounding box center [223, 473] width 63 height 13
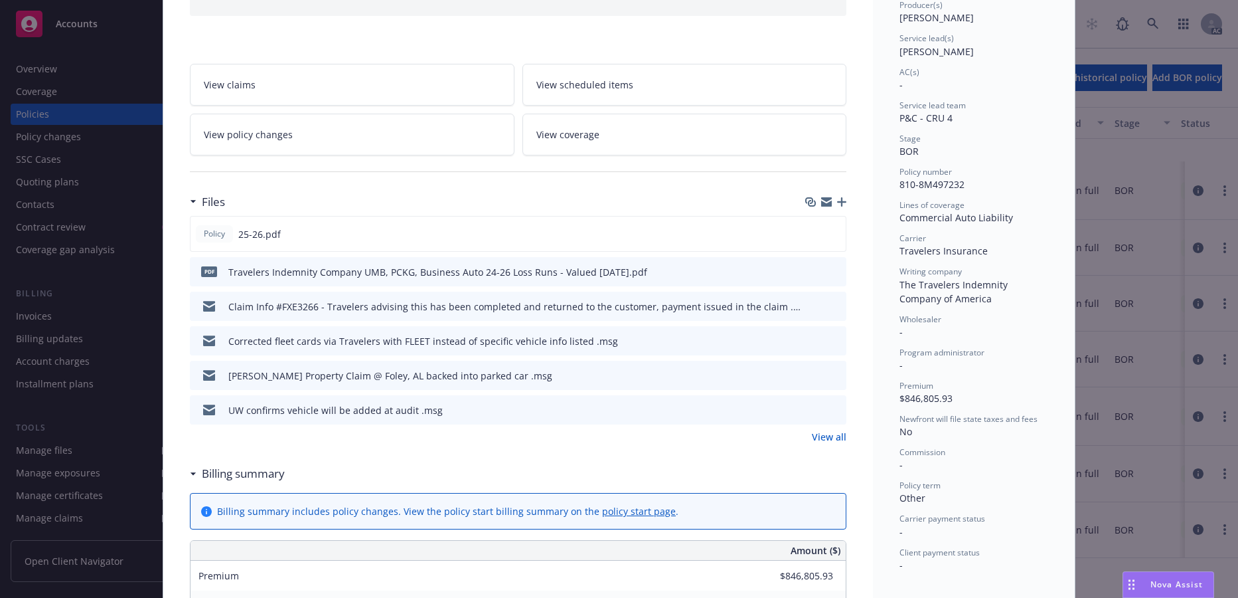
scroll to position [199, 0]
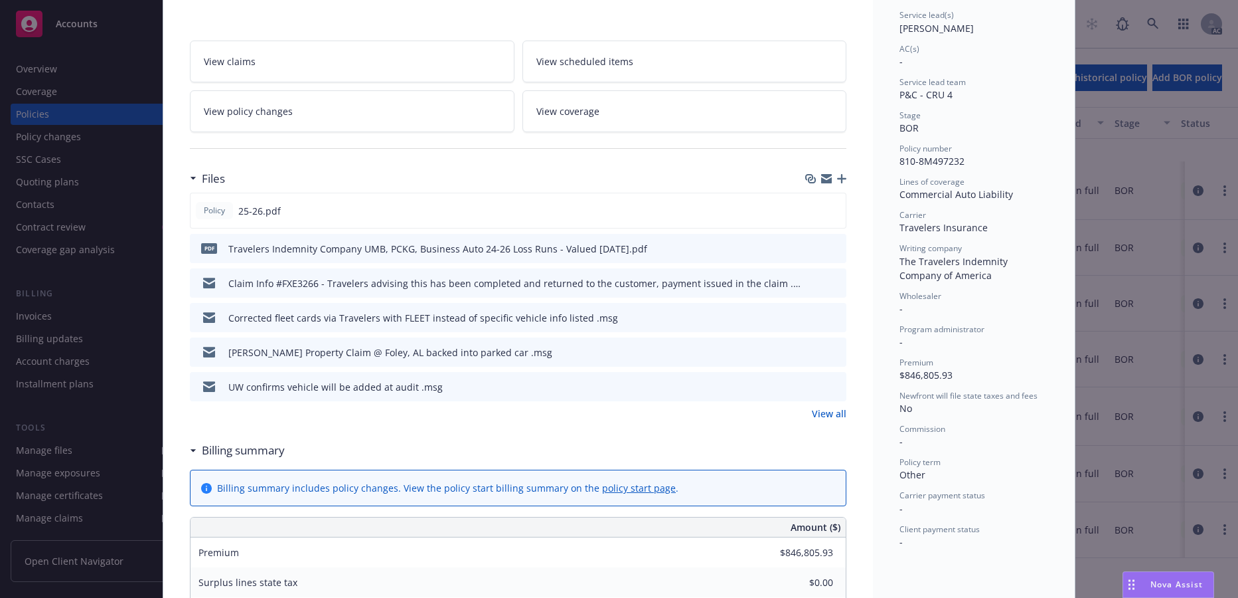
click at [828, 321] on icon "preview file" at bounding box center [834, 316] width 12 height 9
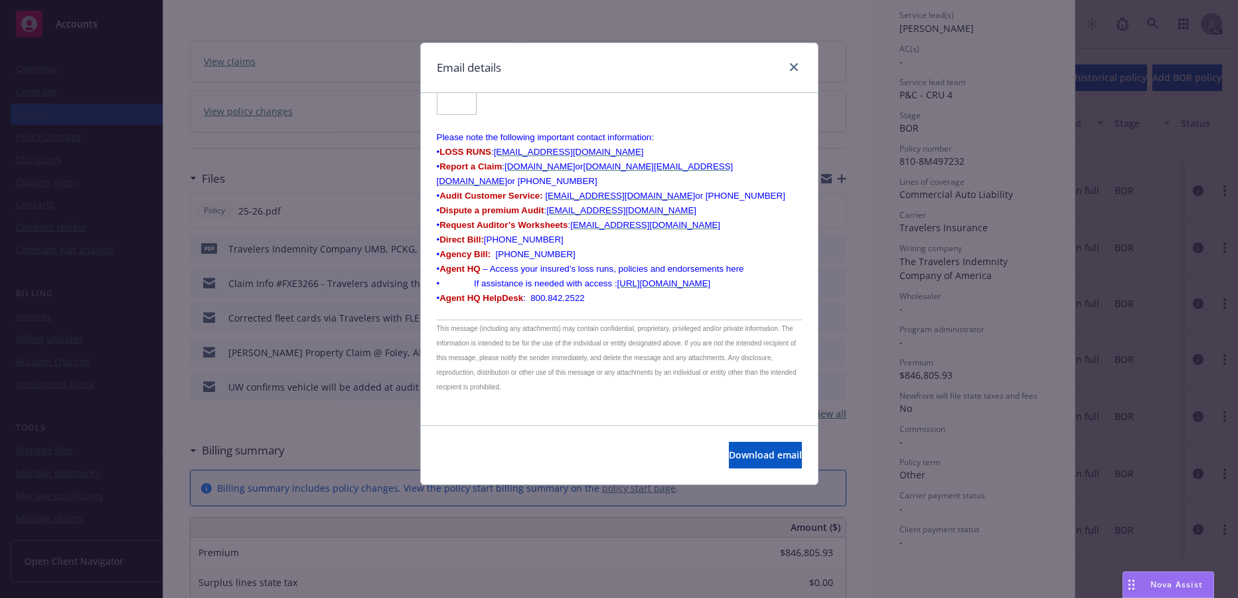
scroll to position [665, 0]
click at [754, 461] on span "Download email" at bounding box center [765, 454] width 73 height 13
click at [792, 75] on link "close" at bounding box center [794, 67] width 16 height 16
